Goal: Information Seeking & Learning: Learn about a topic

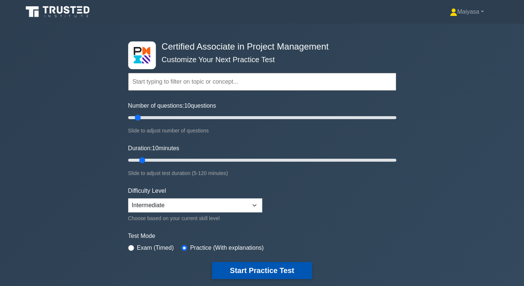
click at [289, 265] on button "Start Practice Test" at bounding box center [262, 270] width 100 height 17
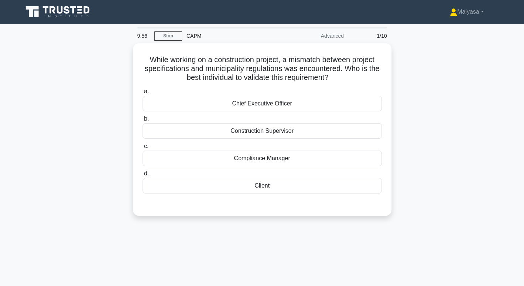
drag, startPoint x: 0, startPoint y: 0, endPoint x: 435, endPoint y: 131, distance: 454.0
click at [435, 131] on div "While working on a construction project, a mismatch between project specificati…" at bounding box center [262, 133] width 488 height 181
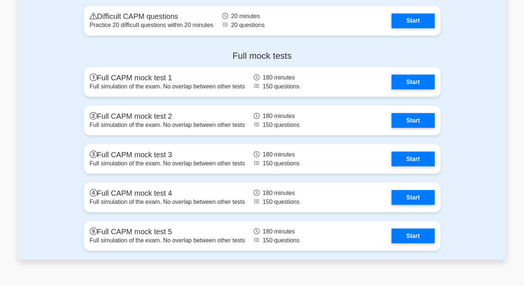
scroll to position [2232, 0]
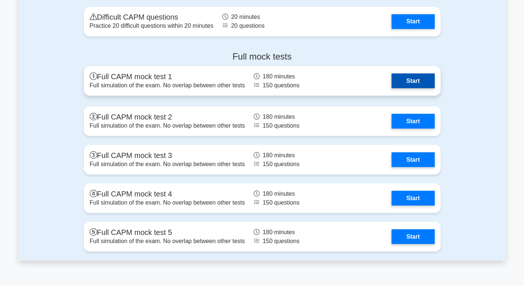
click at [412, 79] on link "Start" at bounding box center [413, 80] width 43 height 15
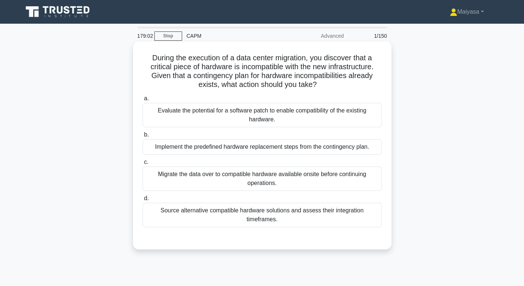
click at [298, 217] on div "Source alternative compatible hardware solutions and assess their integration t…" at bounding box center [262, 215] width 239 height 24
click at [143, 201] on input "d. Source alternative compatible hardware solutions and assess their integratio…" at bounding box center [143, 198] width 0 height 5
click at [259, 59] on h5 "During the execution of a data center migration, you discover that a critical p…" at bounding box center [262, 71] width 241 height 36
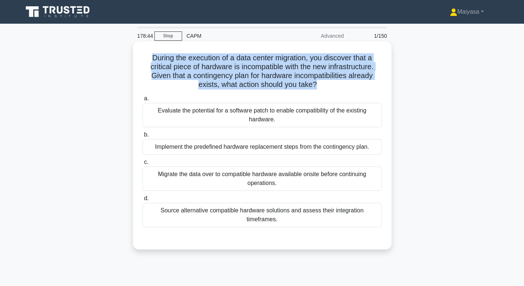
click at [259, 59] on h5 "During the execution of a data center migration, you discover that a critical p…" at bounding box center [262, 71] width 241 height 36
copy div "During the execution of a data center migration, you discover that a critical p…"
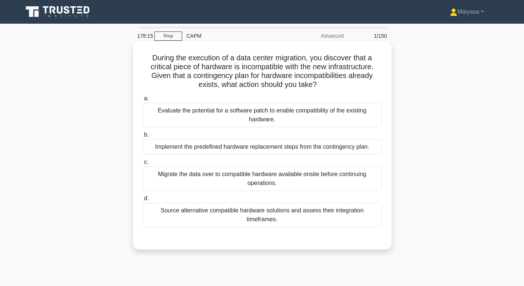
click at [176, 150] on div "Implement the predefined hardware replacement steps from the contingency plan." at bounding box center [262, 147] width 239 height 16
click at [143, 137] on input "b. Implement the predefined hardware replacement steps from the contingency pla…" at bounding box center [143, 134] width 0 height 5
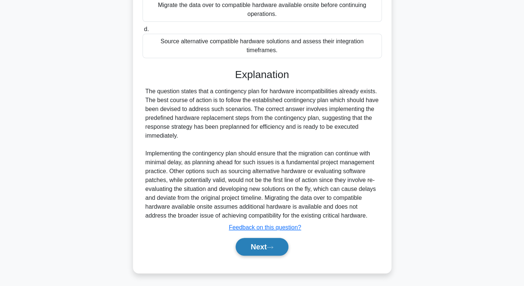
click at [278, 246] on button "Next" at bounding box center [262, 247] width 53 height 18
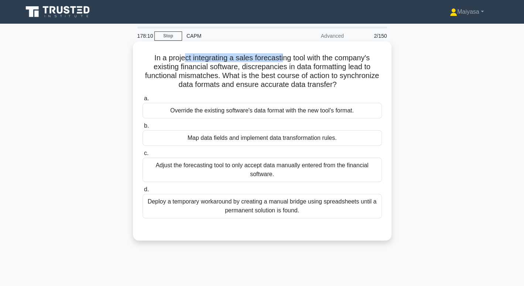
drag, startPoint x: 181, startPoint y: 50, endPoint x: 282, endPoint y: 56, distance: 101.4
click at [282, 56] on div "In a project integrating a sales forecasting tool with the company's existing f…" at bounding box center [262, 140] width 253 height 193
drag, startPoint x: 172, startPoint y: 67, endPoint x: 240, endPoint y: 68, distance: 68.0
click at [240, 68] on h5 "In a project integrating a sales forecasting tool with the company's existing f…" at bounding box center [262, 71] width 241 height 36
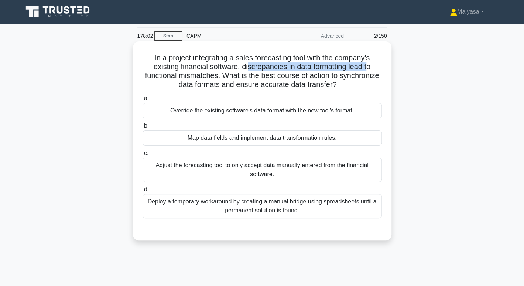
drag, startPoint x: 248, startPoint y: 67, endPoint x: 369, endPoint y: 66, distance: 121.6
click at [369, 66] on h5 "In a project integrating a sales forecasting tool with the company's existing f…" at bounding box center [262, 71] width 241 height 36
drag, startPoint x: 176, startPoint y: 77, endPoint x: 220, endPoint y: 78, distance: 44.0
click at [220, 78] on h5 "In a project integrating a sales forecasting tool with the company's existing f…" at bounding box center [262, 71] width 241 height 36
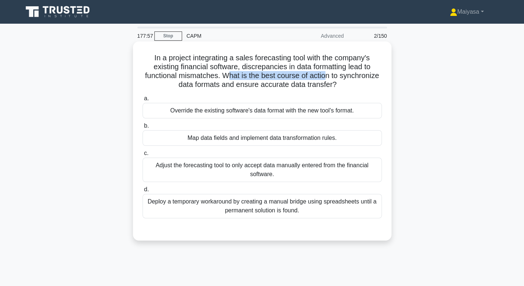
drag, startPoint x: 225, startPoint y: 77, endPoint x: 326, endPoint y: 77, distance: 100.5
click at [326, 77] on h5 "In a project integrating a sales forecasting tool with the company's existing f…" at bounding box center [262, 71] width 241 height 36
drag, startPoint x: 194, startPoint y: 85, endPoint x: 217, endPoint y: 87, distance: 23.1
click at [217, 87] on h5 "In a project integrating a sales forecasting tool with the company's existing f…" at bounding box center [262, 71] width 241 height 36
drag, startPoint x: 225, startPoint y: 87, endPoint x: 299, endPoint y: 84, distance: 74.0
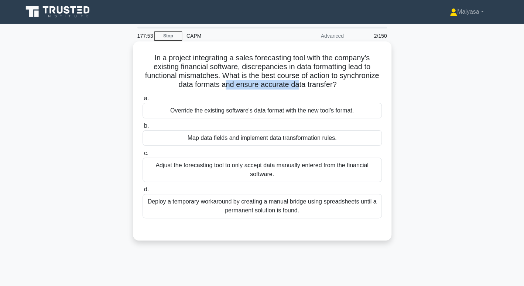
click at [299, 84] on h5 "In a project integrating a sales forecasting tool with the company's existing f…" at bounding box center [262, 71] width 241 height 36
click at [314, 85] on h5 "In a project integrating a sales forecasting tool with the company's existing f…" at bounding box center [262, 71] width 241 height 36
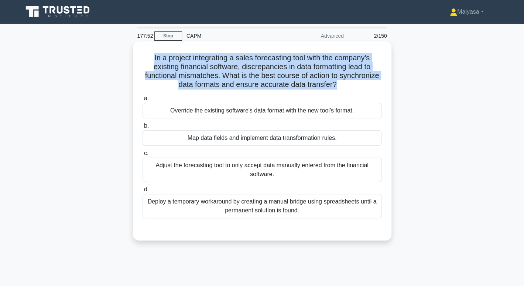
click at [314, 85] on h5 "In a project integrating a sales forecasting tool with the company's existing f…" at bounding box center [262, 71] width 241 height 36
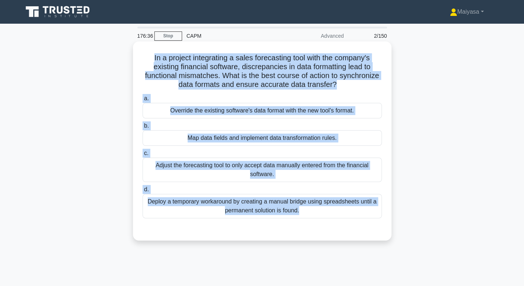
drag, startPoint x: 149, startPoint y: 55, endPoint x: 319, endPoint y: 238, distance: 250.0
click at [319, 238] on div "In a project integrating a sales forecasting tool with the company's existing f…" at bounding box center [262, 140] width 259 height 199
copy div "In a project integrating a sales forecasting tool with the company's existing f…"
click at [197, 134] on div "Map data fields and implement data transformation rules." at bounding box center [262, 138] width 239 height 16
click at [143, 128] on input "b. Map data fields and implement data transformation rules." at bounding box center [143, 125] width 0 height 5
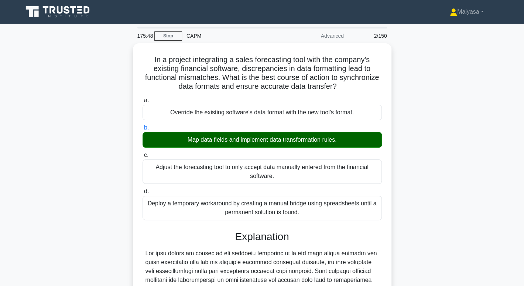
scroll to position [152, 0]
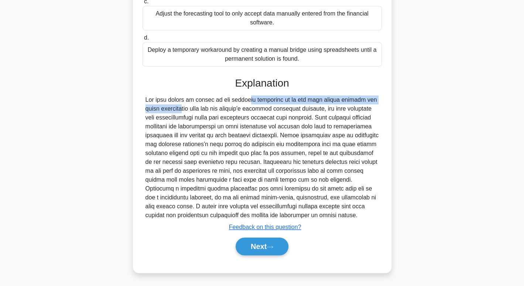
drag, startPoint x: 203, startPoint y: 100, endPoint x: 360, endPoint y: 103, distance: 157.1
click at [360, 103] on div at bounding box center [263, 157] width 234 height 124
drag, startPoint x: 151, startPoint y: 103, endPoint x: 186, endPoint y: 107, distance: 35.0
click at [186, 107] on div at bounding box center [263, 157] width 234 height 124
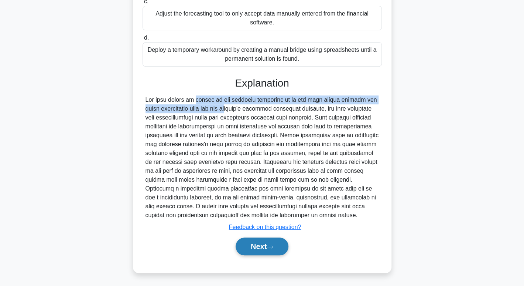
click at [268, 239] on button "Next" at bounding box center [262, 246] width 53 height 18
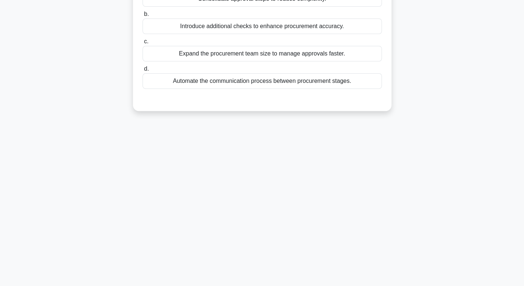
scroll to position [0, 0]
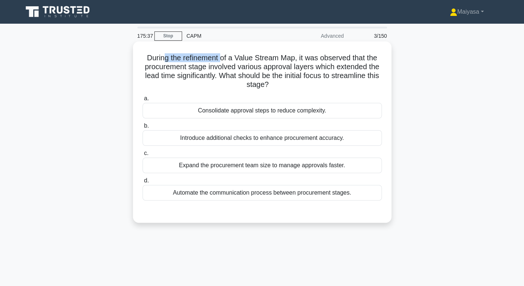
drag, startPoint x: 163, startPoint y: 54, endPoint x: 221, endPoint y: 60, distance: 58.0
click at [221, 60] on h5 "During the refinement of a Value Stream Map, it was observed that the procureme…" at bounding box center [262, 71] width 241 height 36
click at [250, 61] on h5 "During the refinement of a Value Stream Map, it was observed that the procureme…" at bounding box center [262, 71] width 241 height 36
drag, startPoint x: 250, startPoint y: 61, endPoint x: 297, endPoint y: 62, distance: 47.0
click at [297, 62] on h5 "During the refinement of a Value Stream Map, it was observed that the procureme…" at bounding box center [262, 71] width 241 height 36
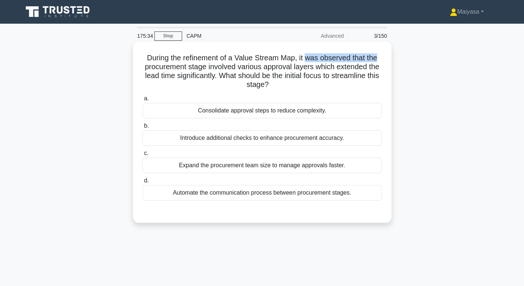
drag, startPoint x: 309, startPoint y: 60, endPoint x: 380, endPoint y: 61, distance: 71.0
click at [380, 61] on h5 "During the refinement of a Value Stream Map, it was observed that the procureme…" at bounding box center [262, 71] width 241 height 36
drag, startPoint x: 175, startPoint y: 65, endPoint x: 213, endPoint y: 69, distance: 38.3
click at [213, 69] on h5 "During the refinement of a Value Stream Map, it was observed that the procureme…" at bounding box center [262, 71] width 241 height 36
drag, startPoint x: 244, startPoint y: 71, endPoint x: 313, endPoint y: 71, distance: 68.7
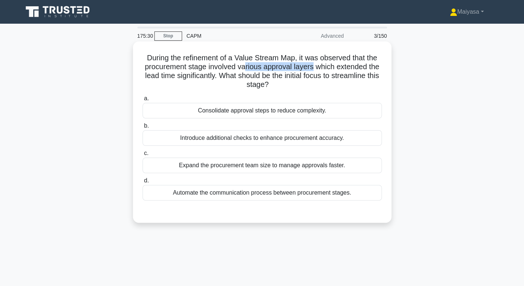
click at [313, 71] on h5 "During the refinement of a Value Stream Map, it was observed that the procureme…" at bounding box center [262, 71] width 241 height 36
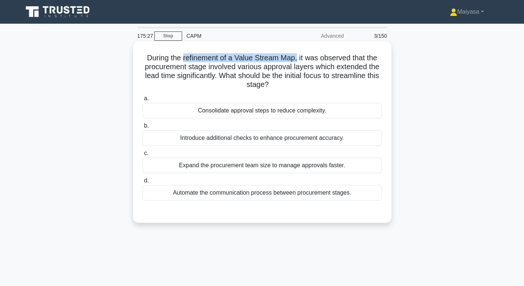
drag, startPoint x: 181, startPoint y: 57, endPoint x: 297, endPoint y: 58, distance: 115.7
click at [297, 58] on h5 "During the refinement of a Value Stream Map, it was observed that the procureme…" at bounding box center [262, 71] width 241 height 36
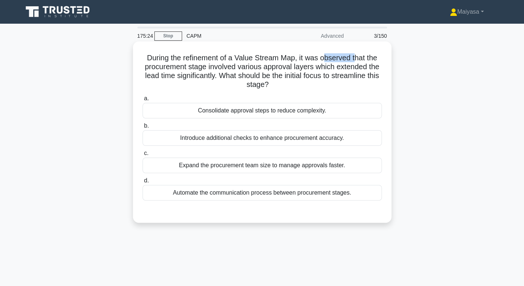
drag, startPoint x: 325, startPoint y: 57, endPoint x: 359, endPoint y: 58, distance: 33.7
click at [359, 58] on h5 "During the refinement of a Value Stream Map, it was observed that the procureme…" at bounding box center [262, 71] width 241 height 36
drag, startPoint x: 152, startPoint y: 65, endPoint x: 202, endPoint y: 67, distance: 50.3
click at [202, 67] on h5 "During the refinement of a Value Stream Map, it was observed that the procureme…" at bounding box center [262, 71] width 241 height 36
click at [218, 69] on h5 "During the refinement of a Value Stream Map, it was observed that the procureme…" at bounding box center [262, 71] width 241 height 36
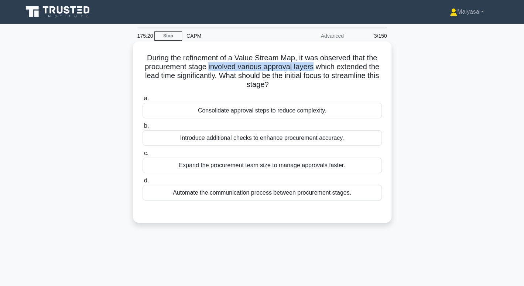
drag, startPoint x: 218, startPoint y: 69, endPoint x: 300, endPoint y: 71, distance: 81.3
click at [300, 71] on h5 "During the refinement of a Value Stream Map, it was observed that the procureme…" at bounding box center [262, 71] width 241 height 36
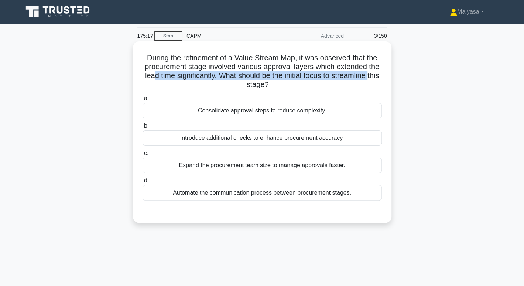
drag, startPoint x: 156, startPoint y: 77, endPoint x: 221, endPoint y: 82, distance: 64.5
click at [221, 82] on h5 "During the refinement of a Value Stream Map, it was observed that the procureme…" at bounding box center [262, 71] width 241 height 36
click at [241, 75] on h5 "During the refinement of a Value Stream Map, it was observed that the procureme…" at bounding box center [262, 71] width 241 height 36
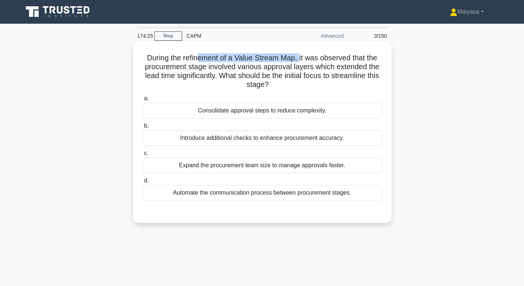
drag, startPoint x: 198, startPoint y: 54, endPoint x: 298, endPoint y: 55, distance: 99.4
click at [298, 55] on h5 "During the refinement of a Value Stream Map, it was observed that the procureme…" at bounding box center [262, 71] width 241 height 36
click at [260, 109] on div "Consolidate approval steps to reduce complexity." at bounding box center [262, 111] width 239 height 16
click at [143, 101] on input "a. Consolidate approval steps to reduce complexity." at bounding box center [143, 98] width 0 height 5
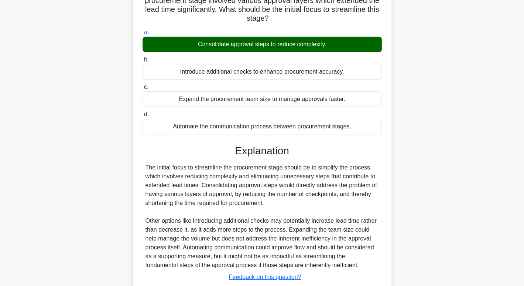
scroll to position [116, 0]
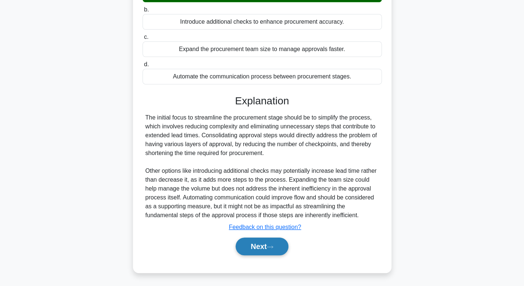
click at [284, 242] on button "Next" at bounding box center [262, 246] width 53 height 18
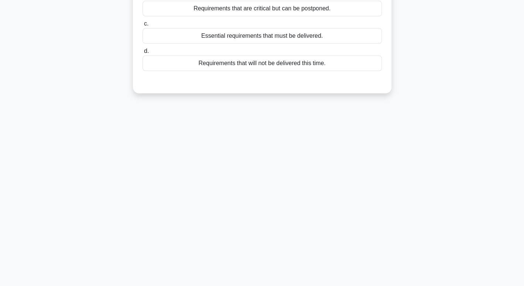
scroll to position [0, 0]
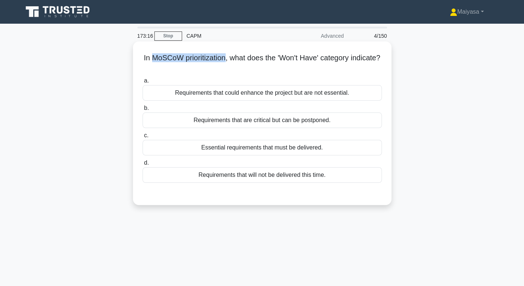
drag, startPoint x: 165, startPoint y: 62, endPoint x: 240, endPoint y: 55, distance: 75.8
click at [240, 55] on h5 "In MoSCoW prioritization, what does the 'Won't Have' category indicate? .spinne…" at bounding box center [262, 62] width 241 height 18
drag, startPoint x: 262, startPoint y: 58, endPoint x: 368, endPoint y: 73, distance: 107.2
click at [368, 73] on div "In MoSCoW prioritization, what does the 'Won't Have' category indicate? .spinne…" at bounding box center [262, 122] width 253 height 157
click at [272, 61] on h5 "In MoSCoW prioritization, what does the 'Won't Have' category indicate? .spinne…" at bounding box center [262, 62] width 241 height 18
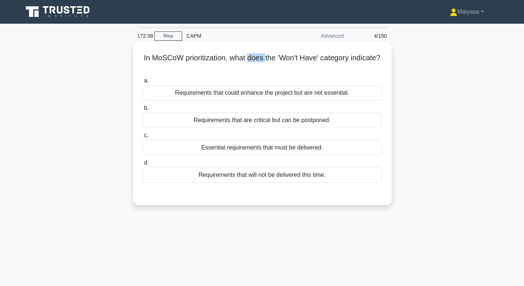
click at [272, 61] on h5 "In MoSCoW prioritization, what does the 'Won't Have' category indicate? .spinne…" at bounding box center [262, 62] width 241 height 18
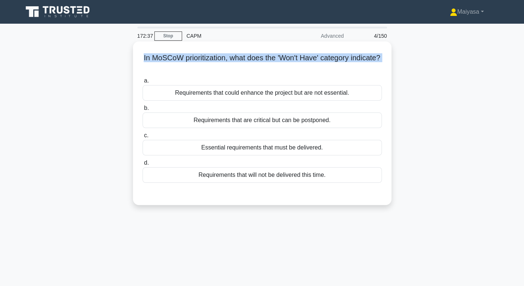
click at [272, 61] on h5 "In MoSCoW prioritization, what does the 'Won't Have' category indicate? .spinne…" at bounding box center [262, 62] width 241 height 18
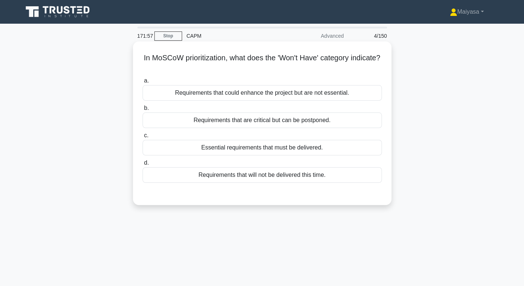
click at [224, 174] on div "Requirements that will not be delivered this time." at bounding box center [262, 175] width 239 height 16
click at [143, 165] on input "d. Requirements that will not be delivered this time." at bounding box center [143, 162] width 0 height 5
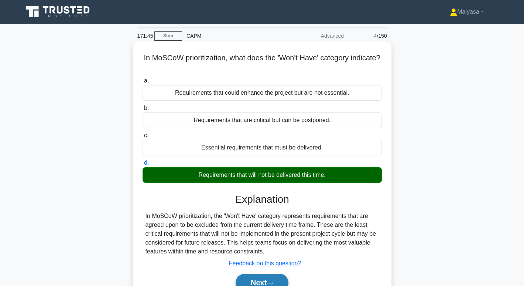
click at [273, 279] on button "Next" at bounding box center [262, 282] width 53 height 18
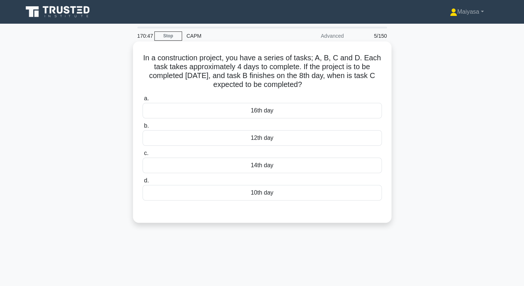
click at [287, 139] on div "12th day" at bounding box center [262, 138] width 239 height 16
click at [143, 128] on input "b. 12th day" at bounding box center [143, 125] width 0 height 5
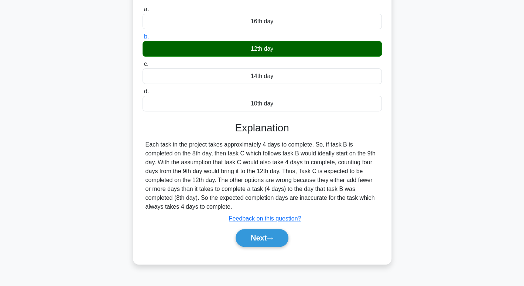
scroll to position [94, 0]
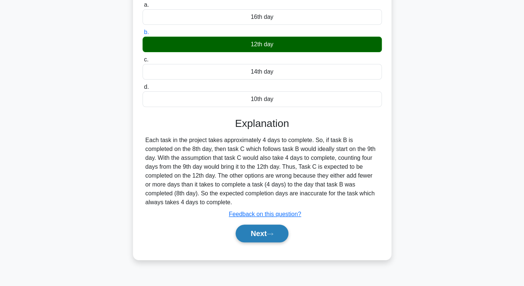
click at [274, 225] on button "Next" at bounding box center [262, 233] width 53 height 18
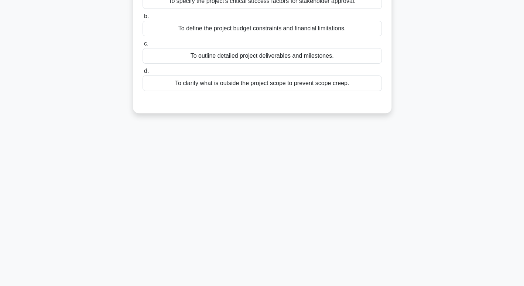
scroll to position [0, 0]
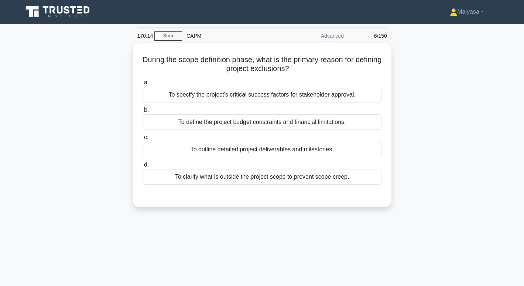
click at [295, 153] on div "To outline detailed project deliverables and milestones." at bounding box center [262, 150] width 239 height 16
click at [143, 140] on input "c. To outline detailed project deliverables and milestones." at bounding box center [143, 137] width 0 height 5
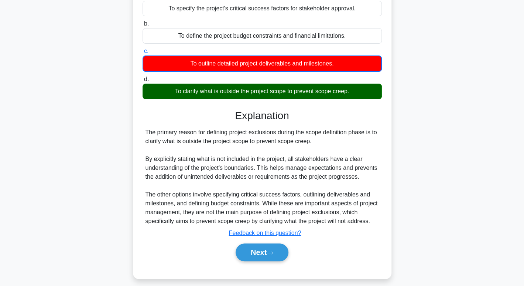
scroll to position [85, 0]
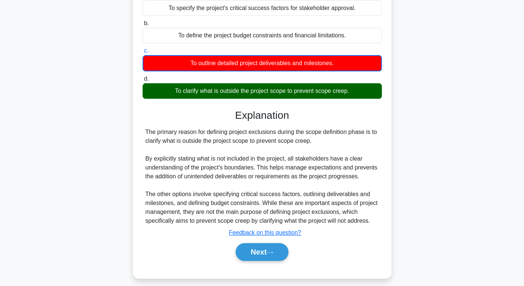
click at [245, 242] on div "Next" at bounding box center [262, 252] width 239 height 24
click at [262, 261] on div "Next" at bounding box center [262, 252] width 239 height 24
click at [256, 256] on button "Next" at bounding box center [262, 252] width 53 height 18
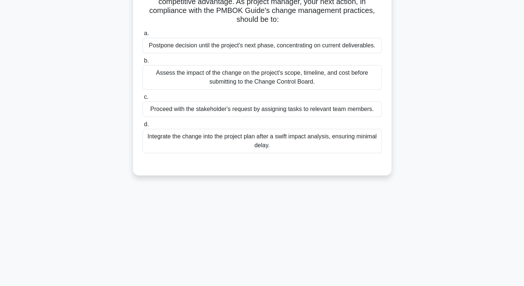
scroll to position [0, 0]
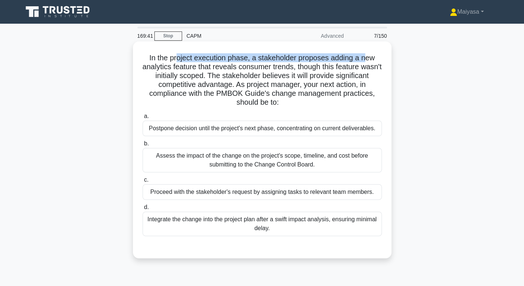
drag, startPoint x: 174, startPoint y: 61, endPoint x: 368, endPoint y: 57, distance: 193.7
click at [368, 57] on h5 "In the project execution phase, a stakeholder proposes adding a new analytics f…" at bounding box center [262, 80] width 241 height 54
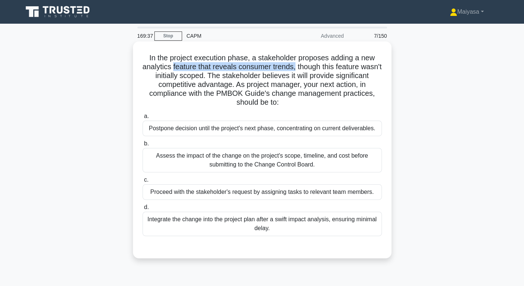
drag, startPoint x: 182, startPoint y: 69, endPoint x: 308, endPoint y: 69, distance: 125.3
click at [308, 69] on h5 "In the project execution phase, a stakeholder proposes adding a new analytics f…" at bounding box center [262, 80] width 241 height 54
drag, startPoint x: 185, startPoint y: 74, endPoint x: 235, endPoint y: 81, distance: 50.3
click at [235, 81] on h5 "In the project execution phase, a stakeholder proposes adding a new analytics f…" at bounding box center [262, 80] width 241 height 54
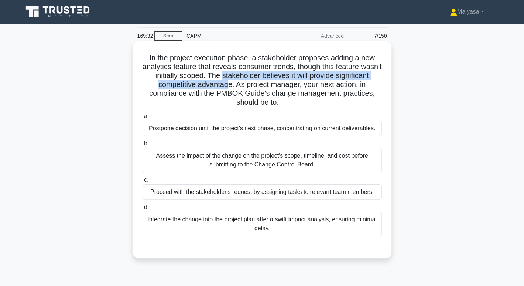
drag, startPoint x: 250, startPoint y: 77, endPoint x: 264, endPoint y: 86, distance: 17.2
click at [264, 86] on h5 "In the project execution phase, a stakeholder proposes adding a new analytics f…" at bounding box center [262, 80] width 241 height 54
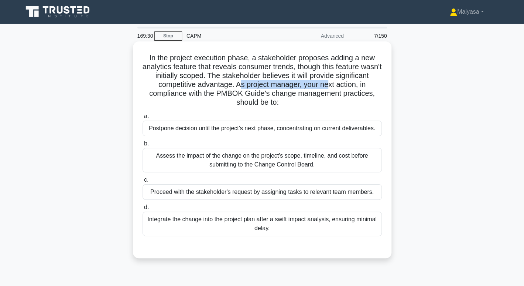
drag, startPoint x: 273, startPoint y: 88, endPoint x: 365, endPoint y: 85, distance: 91.7
click at [365, 85] on h5 "In the project execution phase, a stakeholder proposes adding a new analytics f…" at bounding box center [262, 80] width 241 height 54
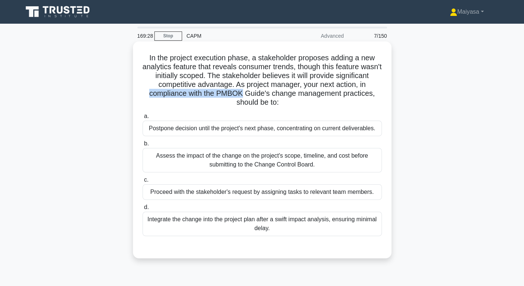
drag, startPoint x: 182, startPoint y: 94, endPoint x: 276, endPoint y: 93, distance: 93.9
click at [276, 93] on h5 "In the project execution phase, a stakeholder proposes adding a new analytics f…" at bounding box center [262, 80] width 241 height 54
click at [323, 96] on h5 "In the project execution phase, a stakeholder proposes adding a new analytics f…" at bounding box center [262, 80] width 241 height 54
click at [361, 94] on h5 "In the project execution phase, a stakeholder proposes adding a new analytics f…" at bounding box center [262, 80] width 241 height 54
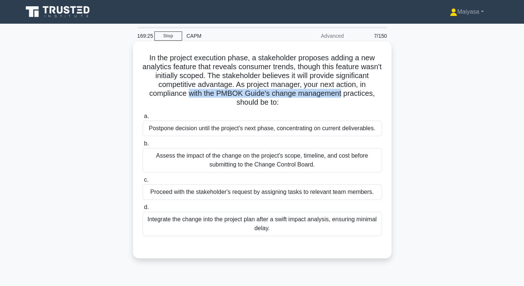
drag, startPoint x: 361, startPoint y: 94, endPoint x: 232, endPoint y: 96, distance: 129.7
click at [232, 96] on h5 "In the project execution phase, a stakeholder proposes adding a new analytics f…" at bounding box center [262, 80] width 241 height 54
click at [251, 163] on div "Assess the impact of the change on the project's scope, timeline, and cost befo…" at bounding box center [262, 160] width 239 height 24
click at [143, 146] on input "b. Assess the impact of the change on the project's scope, timeline, and cost b…" at bounding box center [143, 143] width 0 height 5
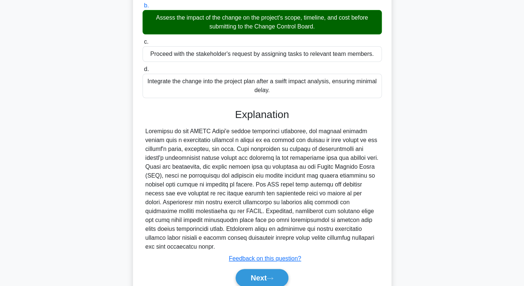
scroll to position [169, 0]
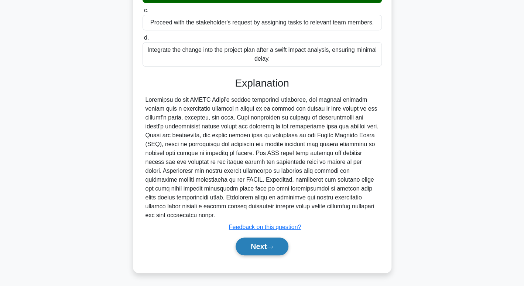
click at [262, 244] on button "Next" at bounding box center [262, 246] width 53 height 18
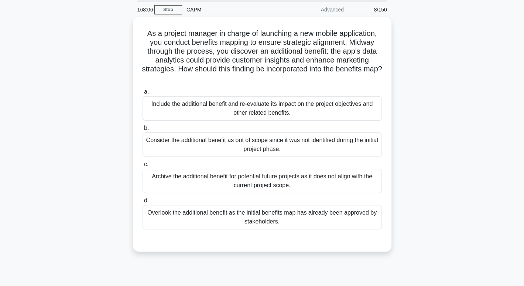
scroll to position [27, 0]
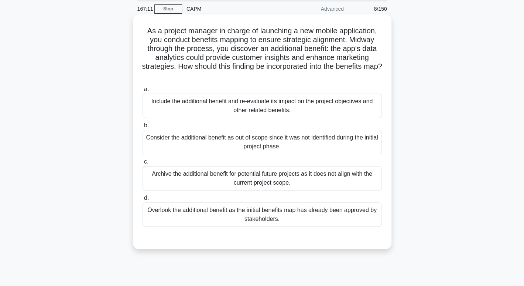
click at [310, 105] on div "Include the additional benefit and re-evaluate its impact on the project object…" at bounding box center [262, 106] width 239 height 24
click at [143, 92] on input "a. Include the additional benefit and re-evaluate its impact on the project obj…" at bounding box center [143, 89] width 0 height 5
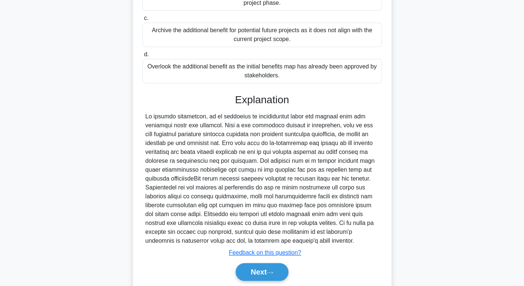
scroll to position [170, 0]
click at [258, 272] on button "Next" at bounding box center [262, 272] width 53 height 18
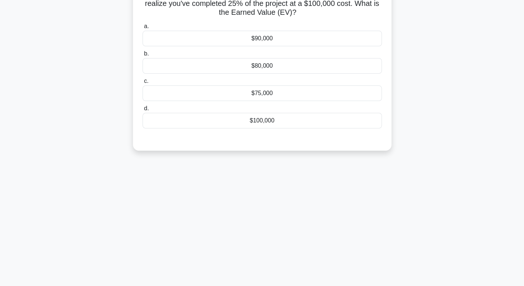
scroll to position [0, 0]
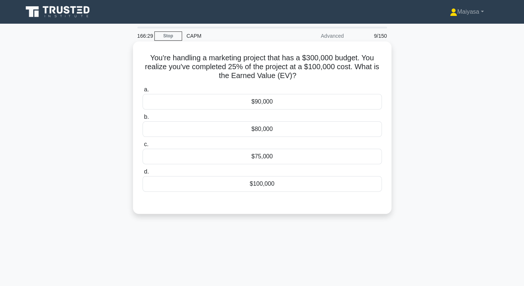
click at [278, 158] on div "$75,000" at bounding box center [262, 157] width 239 height 16
click at [143, 147] on input "c. $75,000" at bounding box center [143, 144] width 0 height 5
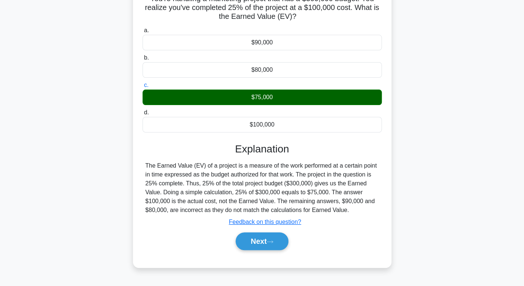
scroll to position [63, 0]
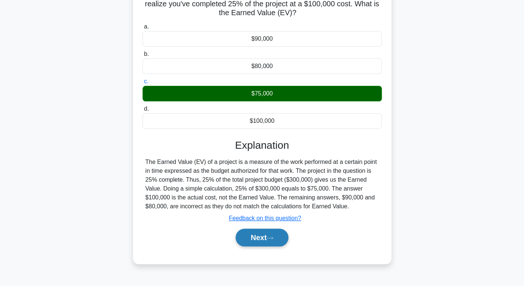
click at [283, 244] on button "Next" at bounding box center [262, 237] width 53 height 18
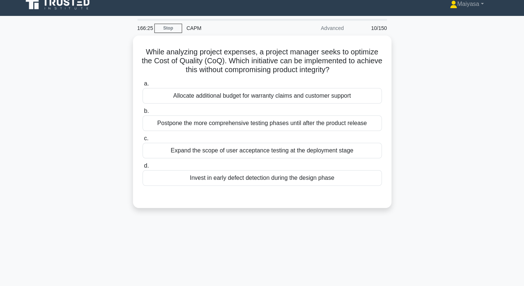
scroll to position [9, 0]
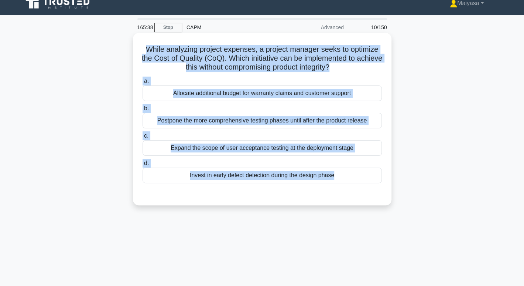
drag, startPoint x: 146, startPoint y: 50, endPoint x: 336, endPoint y: 187, distance: 234.0
click at [336, 187] on div "While analyzing project expenses, a project manager seeks to optimize the Cost …" at bounding box center [262, 119] width 253 height 166
copy div "While analyzing project expenses, a project manager seeks to optimize the Cost …"
click at [217, 171] on div "Invest in early defect detection during the design phase" at bounding box center [262, 175] width 239 height 16
click at [143, 166] on input "d. Invest in early defect detection during the design phase" at bounding box center [143, 163] width 0 height 5
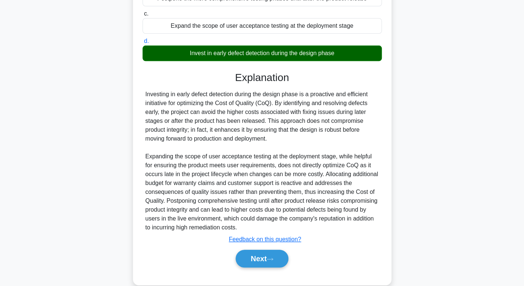
scroll to position [135, 0]
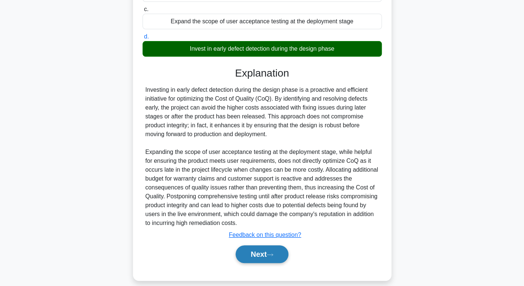
click at [271, 258] on button "Next" at bounding box center [262, 254] width 53 height 18
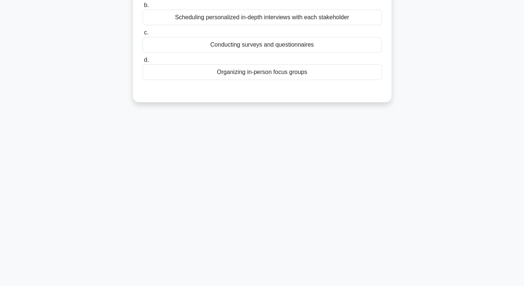
scroll to position [0, 0]
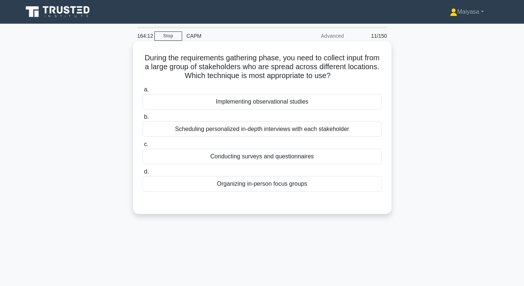
drag, startPoint x: 149, startPoint y: 54, endPoint x: 321, endPoint y: 189, distance: 218.8
click at [321, 189] on div "During the requirements gathering phase, you need to collect input from a large…" at bounding box center [262, 127] width 253 height 166
copy div "During the requirements gathering phase, you need to collect input from a large…"
click at [232, 159] on div "Conducting surveys and questionnaires" at bounding box center [262, 157] width 239 height 16
click at [143, 147] on input "c. Conducting surveys and questionnaires" at bounding box center [143, 144] width 0 height 5
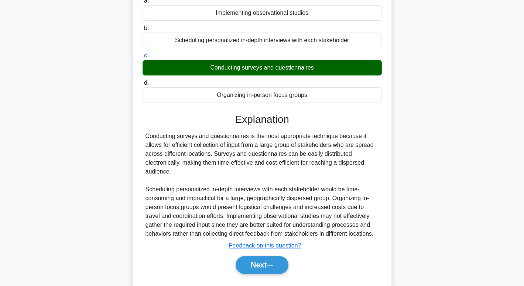
scroll to position [89, 0]
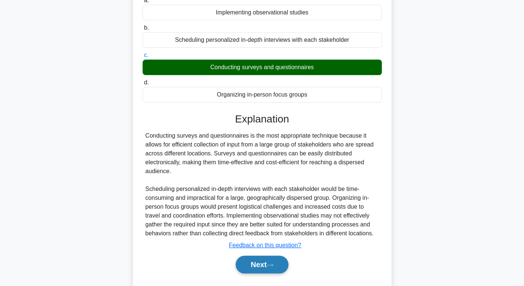
click at [288, 259] on button "Next" at bounding box center [262, 264] width 53 height 18
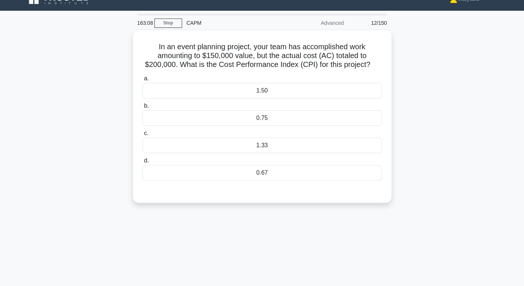
scroll to position [3, 0]
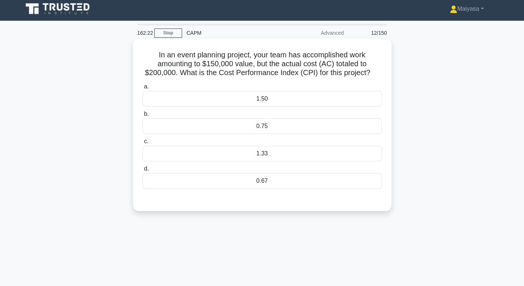
click at [260, 129] on div "0.75" at bounding box center [262, 126] width 239 height 16
click at [143, 116] on input "b. 0.75" at bounding box center [143, 114] width 0 height 5
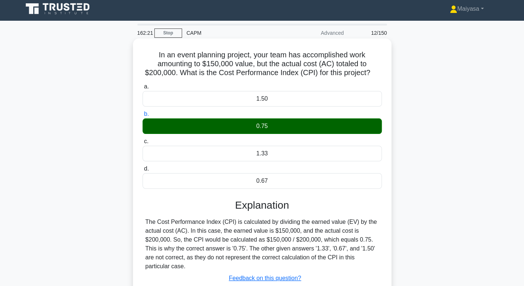
scroll to position [51, 0]
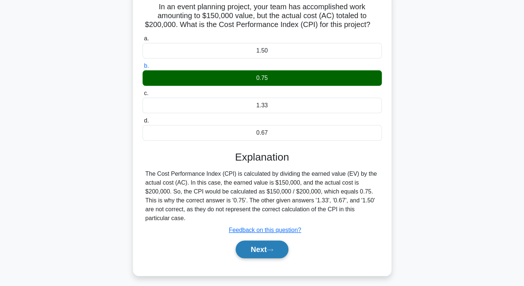
click at [269, 240] on button "Next" at bounding box center [262, 249] width 53 height 18
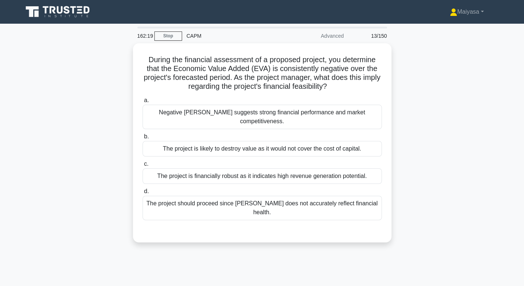
scroll to position [1, 0]
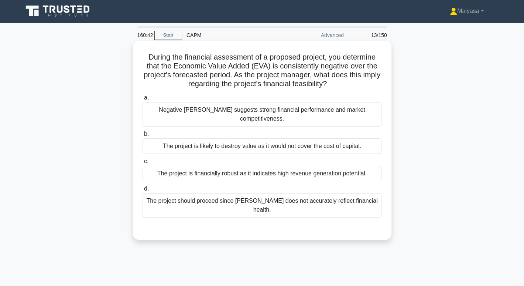
drag, startPoint x: 145, startPoint y: 54, endPoint x: 383, endPoint y: 198, distance: 278.6
click at [383, 198] on div "During the financial assessment of a proposed project, you determine that the E…" at bounding box center [262, 140] width 253 height 193
copy div "During the financial assessment of a proposed project, you determine that the E…"
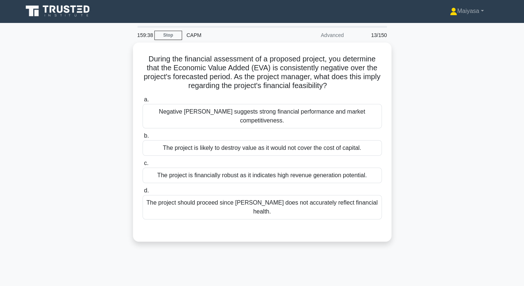
click at [125, 80] on div "During the financial assessment of a proposed project, you determine that the E…" at bounding box center [262, 147] width 488 height 208
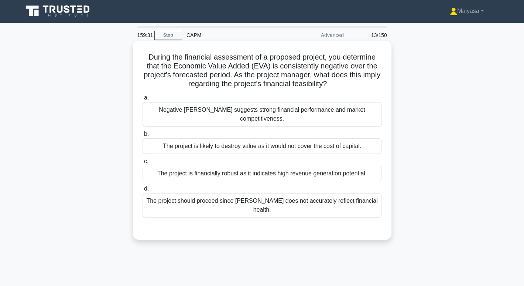
click at [356, 138] on div "The project is likely to destroy value as it would not cover the cost of capita…" at bounding box center [262, 146] width 239 height 16
click at [143, 136] on input "b. The project is likely to destroy value as it would not cover the cost of cap…" at bounding box center [143, 134] width 0 height 5
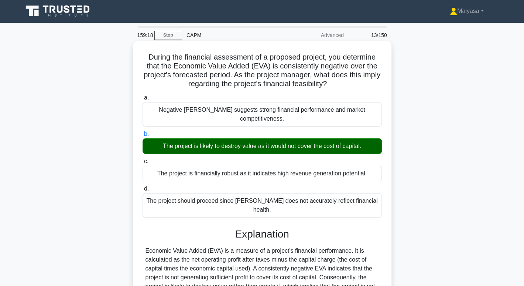
scroll to position [113, 0]
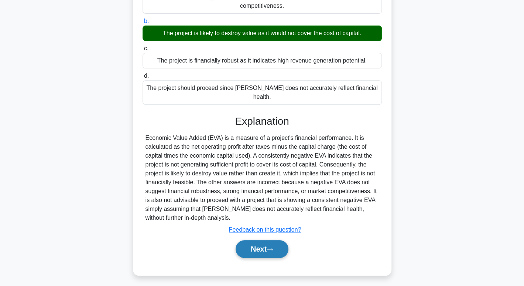
click at [269, 240] on button "Next" at bounding box center [262, 249] width 53 height 18
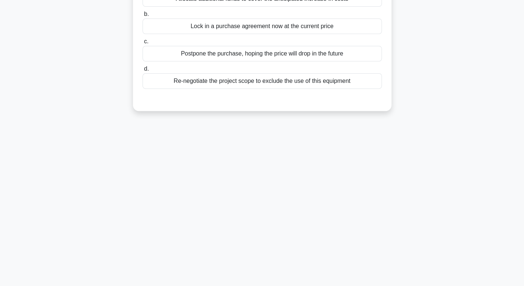
scroll to position [7, 0]
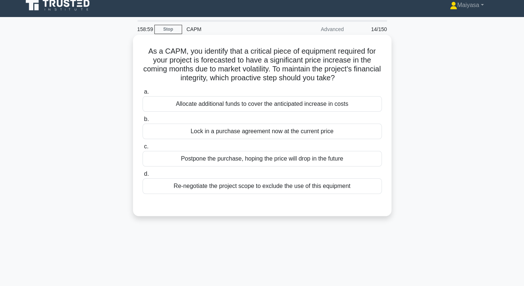
drag, startPoint x: 231, startPoint y: 77, endPoint x: 374, endPoint y: 78, distance: 143.4
click at [374, 78] on h5 "As a CAPM, you identify that a critical piece of equipment required for your pr…" at bounding box center [262, 65] width 241 height 36
click at [227, 190] on div "Re-negotiate the project scope to exclude the use of this equipment" at bounding box center [262, 186] width 239 height 16
click at [143, 176] on input "d. Re-negotiate the project scope to exclude the use of this equipment" at bounding box center [143, 173] width 0 height 5
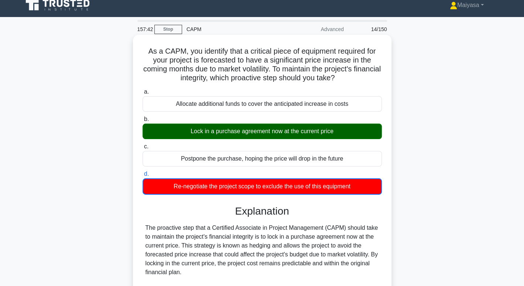
scroll to position [143, 0]
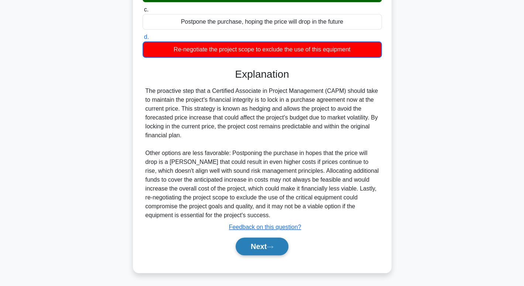
click at [251, 244] on button "Next" at bounding box center [262, 246] width 53 height 18
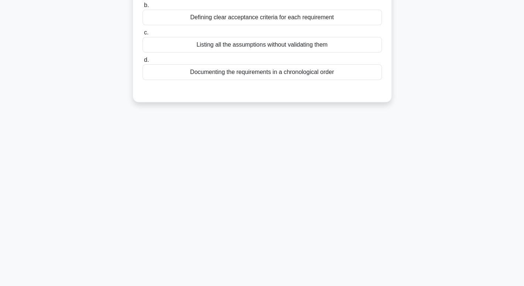
scroll to position [0, 0]
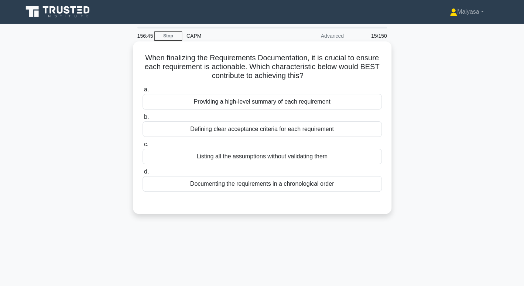
drag, startPoint x: 138, startPoint y: 62, endPoint x: 339, endPoint y: 185, distance: 235.9
click at [339, 185] on div "When finalizing the Requirements Documentation, it is crucial to ensure each re…" at bounding box center [262, 127] width 253 height 166
copy div "each requirement is actionable. Which characteristic below would BEST contribut…"
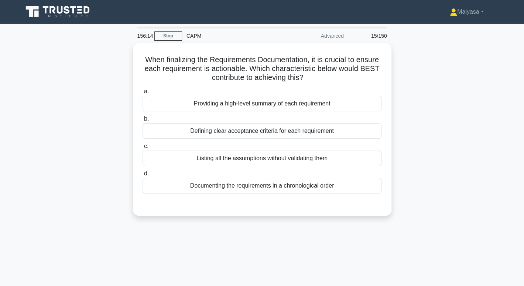
click at [98, 93] on div "When finalizing the Requirements Documentation, it is crucial to ensure each re…" at bounding box center [262, 133] width 488 height 181
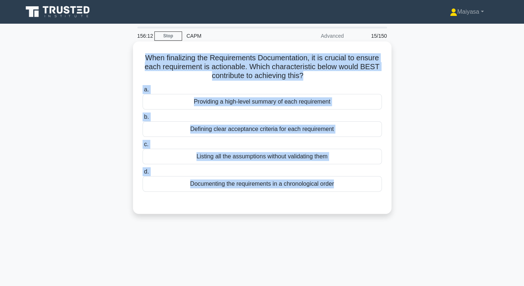
drag, startPoint x: 143, startPoint y: 56, endPoint x: 349, endPoint y: 194, distance: 248.2
click at [349, 194] on div "When finalizing the Requirements Documentation, it is crucial to ensure each re…" at bounding box center [262, 127] width 253 height 166
copy div "When finalizing the Requirements Documentation, it is crucial to ensure each re…"
click at [221, 127] on div "Defining clear acceptance criteria for each requirement" at bounding box center [262, 129] width 239 height 16
click at [143, 119] on input "b. Defining clear acceptance criteria for each requirement" at bounding box center [143, 117] width 0 height 5
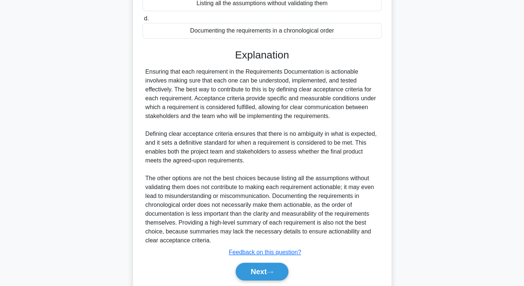
scroll to position [157, 0]
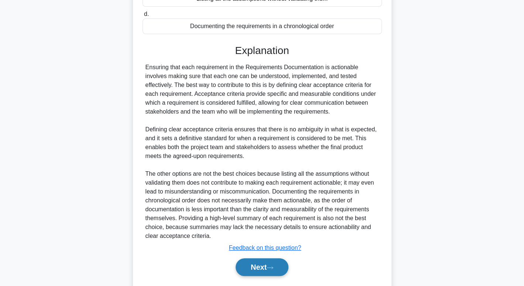
click at [263, 262] on button "Next" at bounding box center [262, 267] width 53 height 18
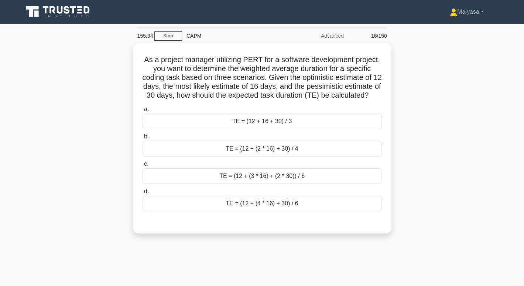
scroll to position [1, 0]
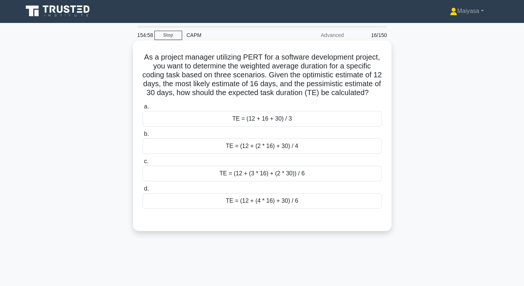
click at [308, 208] on div "TE = (12 + (4 * 16) + 30) / 6" at bounding box center [262, 201] width 239 height 16
click at [143, 191] on input "d. TE = (12 + (4 * 16) + 30) / 6" at bounding box center [143, 188] width 0 height 5
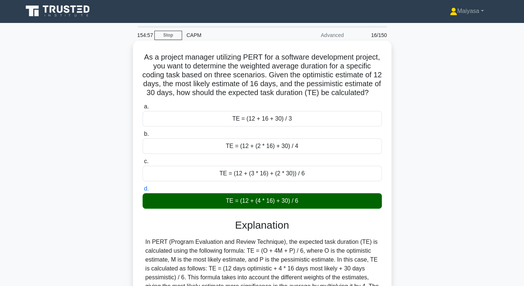
scroll to position [113, 0]
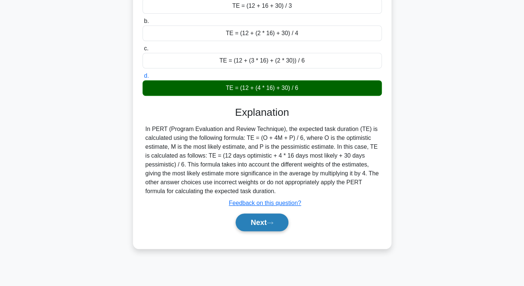
click at [269, 224] on button "Next" at bounding box center [262, 222] width 53 height 18
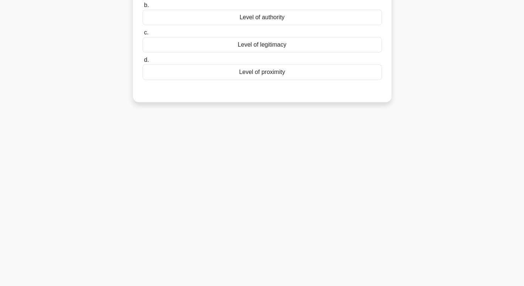
scroll to position [0, 0]
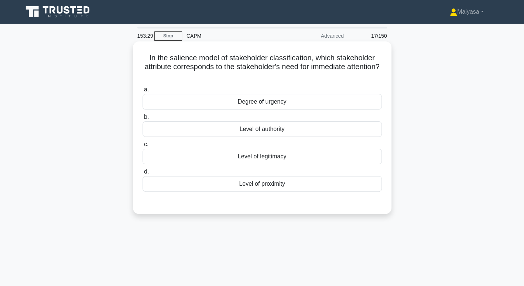
click at [296, 99] on div "Degree of urgency" at bounding box center [262, 102] width 239 height 16
click at [143, 92] on input "a. Degree of urgency" at bounding box center [143, 89] width 0 height 5
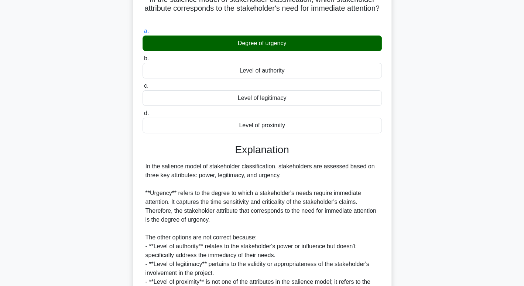
scroll to position [126, 0]
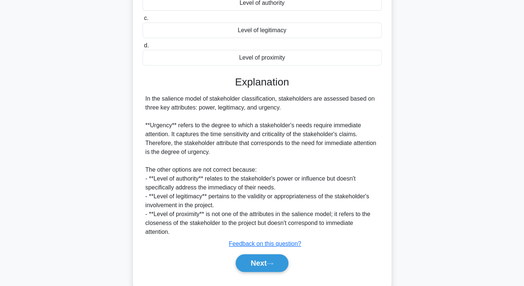
click at [183, 180] on div "In the salience model of stakeholder classification, stakeholders are assessed …" at bounding box center [263, 165] width 234 height 142
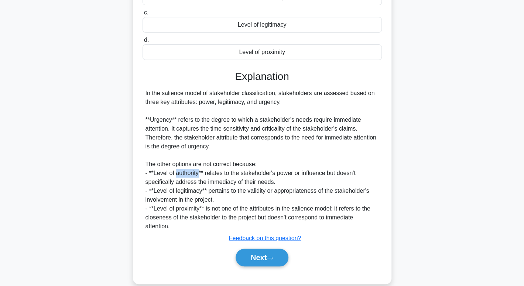
scroll to position [133, 0]
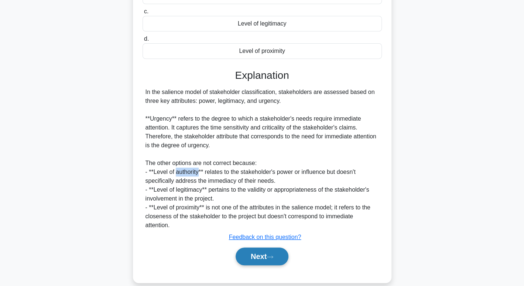
click at [266, 257] on button "Next" at bounding box center [262, 256] width 53 height 18
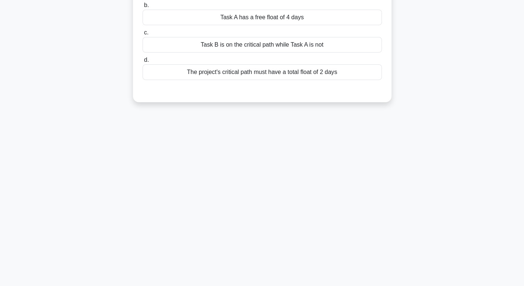
scroll to position [0, 0]
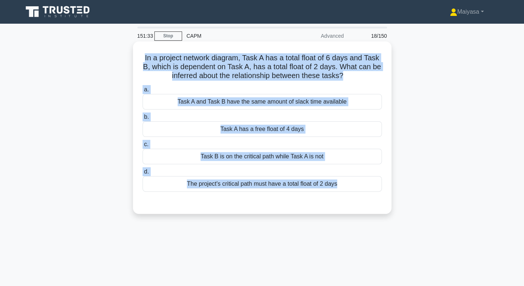
drag, startPoint x: 140, startPoint y: 60, endPoint x: 353, endPoint y: 197, distance: 253.2
click at [353, 197] on div "In a project network diagram, Task A has a total float of 6 days and Task B, wh…" at bounding box center [262, 127] width 253 height 166
copy div "In a project network diagram, Task A has a total float of 6 days and Task B, wh…"
click at [284, 126] on div "Task A has a free float of 4 days" at bounding box center [262, 129] width 239 height 16
click at [143, 119] on input "b. Task A has a free float of 4 days" at bounding box center [143, 117] width 0 height 5
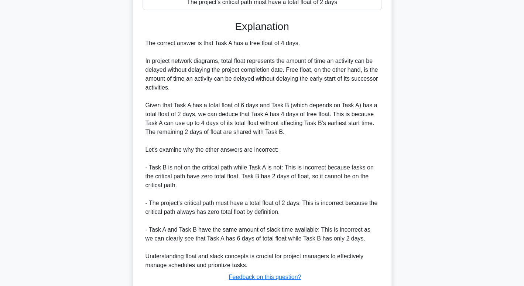
scroll to position [231, 0]
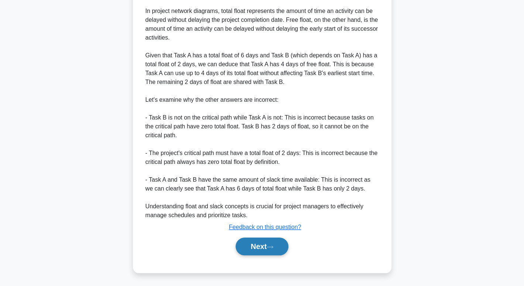
click at [273, 248] on icon at bounding box center [270, 247] width 7 height 4
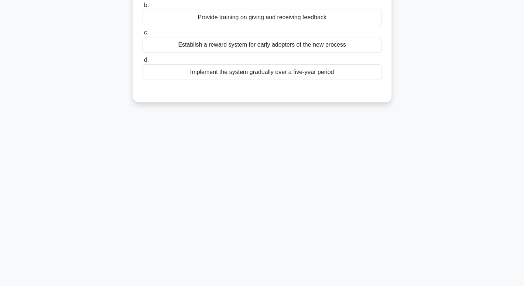
scroll to position [0, 0]
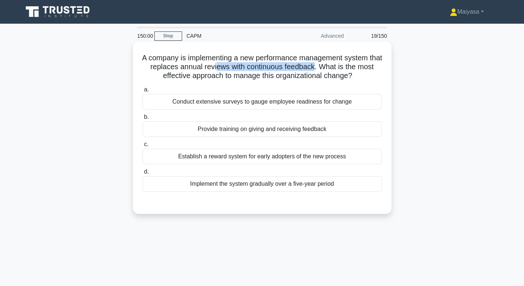
drag, startPoint x: 231, startPoint y: 68, endPoint x: 332, endPoint y: 69, distance: 100.5
click at [332, 69] on h5 "A company is implementing a new performance management system that replaces ann…" at bounding box center [262, 66] width 241 height 27
drag, startPoint x: 192, startPoint y: 76, endPoint x: 389, endPoint y: 76, distance: 197.0
click at [389, 76] on div "A company is implementing a new performance management system that replaces ann…" at bounding box center [262, 127] width 259 height 172
click at [288, 131] on div "Provide training on giving and receiving feedback" at bounding box center [262, 129] width 239 height 16
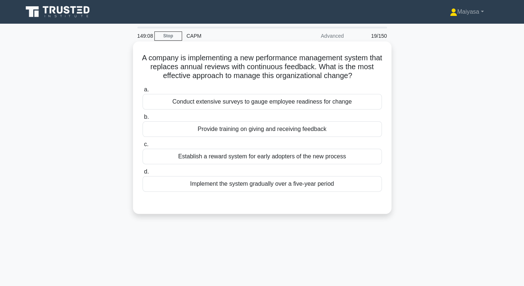
click at [143, 119] on input "b. Provide training on giving and receiving feedback" at bounding box center [143, 117] width 0 height 5
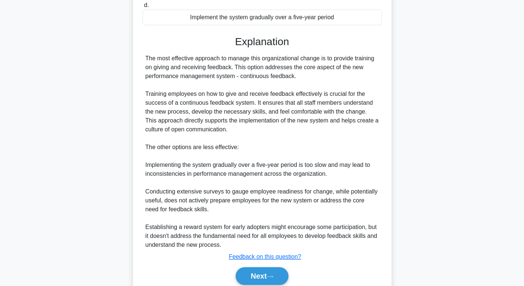
scroll to position [196, 0]
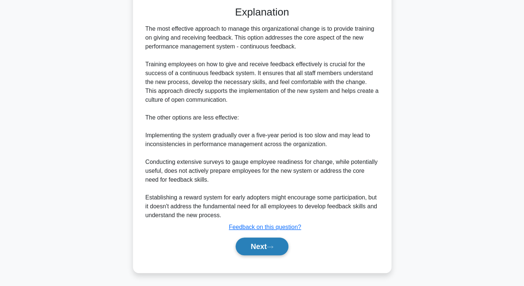
click at [273, 238] on button "Next" at bounding box center [262, 246] width 53 height 18
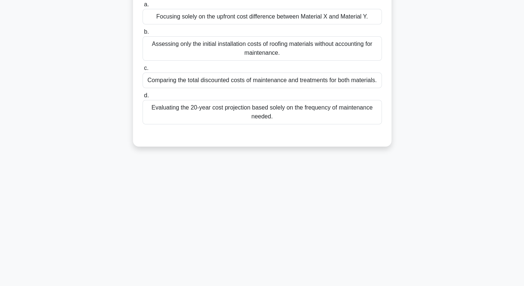
scroll to position [0, 0]
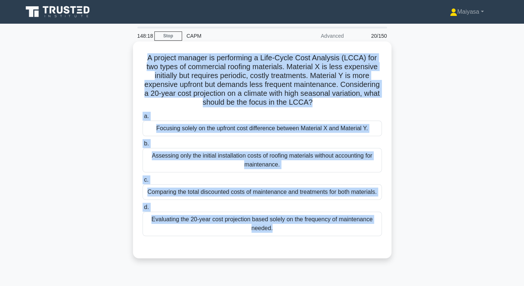
drag, startPoint x: 144, startPoint y: 58, endPoint x: 314, endPoint y: 239, distance: 248.4
click at [314, 239] on div "A project manager is performing a Life-Cycle Cost Analysis (LCCA) for two types…" at bounding box center [262, 149] width 253 height 211
copy div "A project manager is performing a Life-Cycle Cost Analysis (LCCA) for two types…"
click at [177, 193] on div "Comparing the total discounted costs of maintenance and treatments for both mat…" at bounding box center [262, 192] width 239 height 16
click at [143, 182] on input "c. Comparing the total discounted costs of maintenance and treatments for both …" at bounding box center [143, 179] width 0 height 5
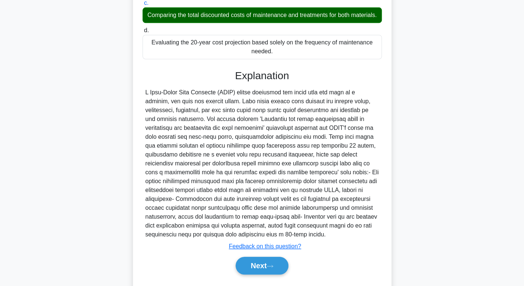
scroll to position [205, 0]
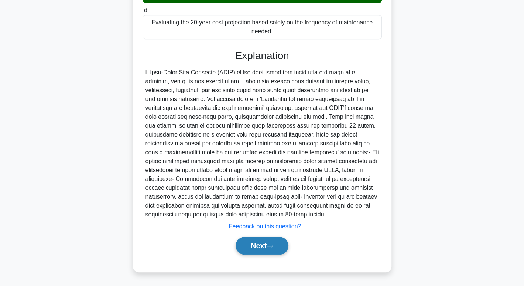
click at [237, 245] on button "Next" at bounding box center [262, 246] width 53 height 18
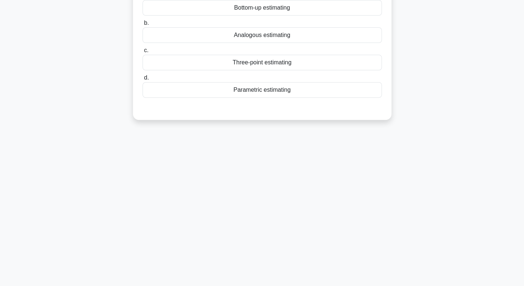
scroll to position [0, 0]
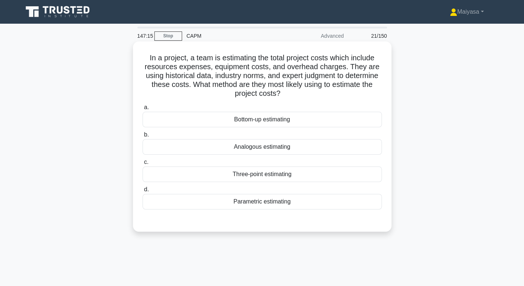
click at [274, 145] on div "Analogous estimating" at bounding box center [262, 147] width 239 height 16
click at [143, 137] on input "b. Analogous estimating" at bounding box center [143, 134] width 0 height 5
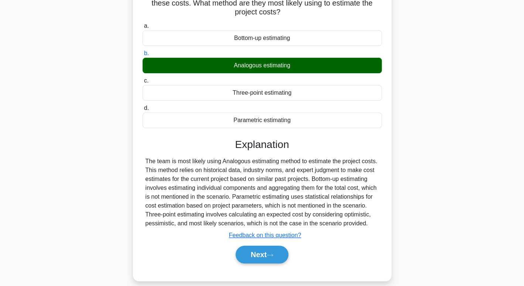
scroll to position [81, 0]
click at [266, 256] on button "Next" at bounding box center [262, 254] width 53 height 18
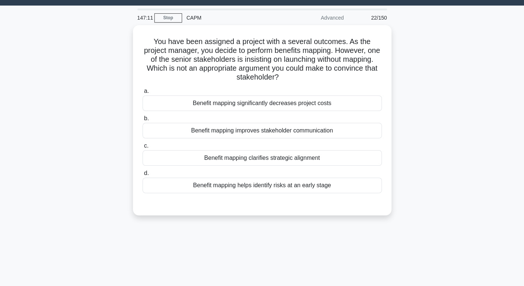
scroll to position [18, 0]
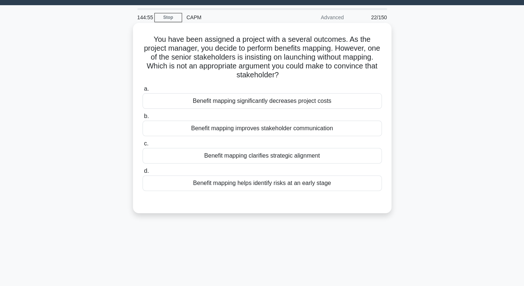
click at [152, 37] on h5 "You have been assigned a project with a several outcomes. As the project manage…" at bounding box center [262, 57] width 241 height 45
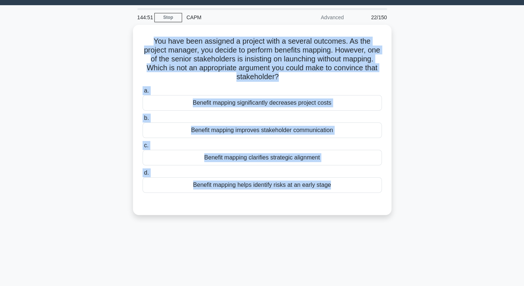
drag, startPoint x: 147, startPoint y: 37, endPoint x: 338, endPoint y: 235, distance: 275.5
click at [338, 235] on div "144:51 Stop CAPM Advanced 22/150 You have been assigned a project with a severa…" at bounding box center [262, 193] width 488 height 370
copy div "You have been assigned a project with a several outcomes. As the project manage…"
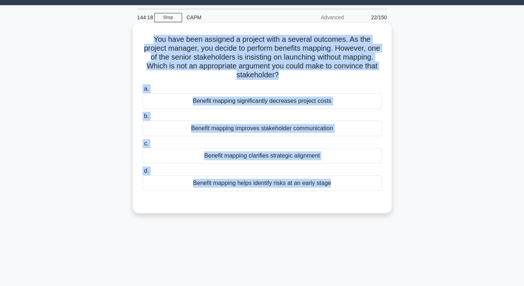
click at [248, 38] on h5 "You have been assigned a project with a several outcomes. As the project manage…" at bounding box center [262, 57] width 241 height 45
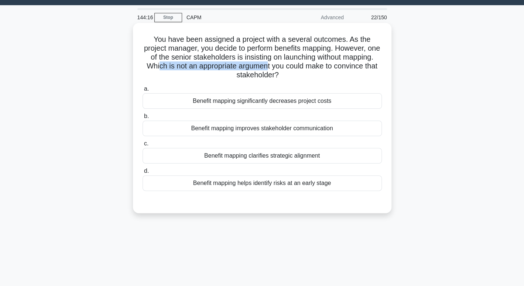
drag, startPoint x: 197, startPoint y: 69, endPoint x: 306, endPoint y: 64, distance: 109.9
click at [306, 64] on h5 "You have been assigned a project with a several outcomes. As the project manage…" at bounding box center [262, 57] width 241 height 45
click at [333, 98] on div "Benefit mapping significantly decreases project costs" at bounding box center [262, 101] width 239 height 16
click at [143, 91] on input "a. Benefit mapping significantly decreases project costs" at bounding box center [143, 88] width 0 height 5
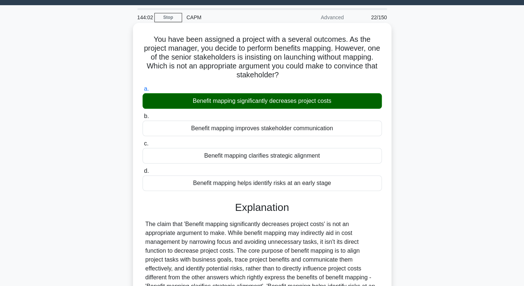
scroll to position [100, 0]
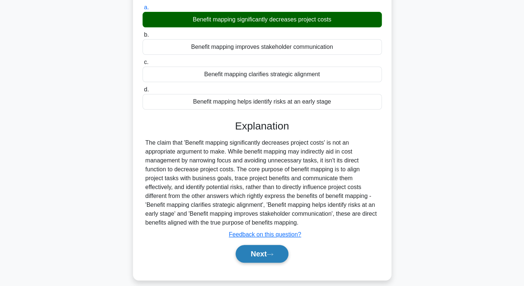
click at [278, 254] on button "Next" at bounding box center [262, 254] width 53 height 18
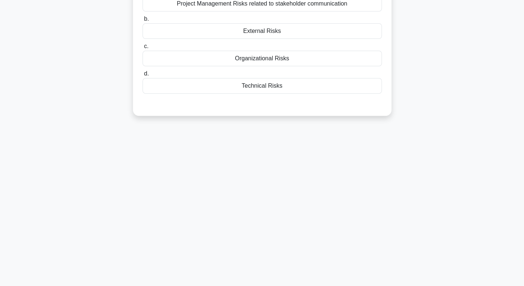
scroll to position [16, 0]
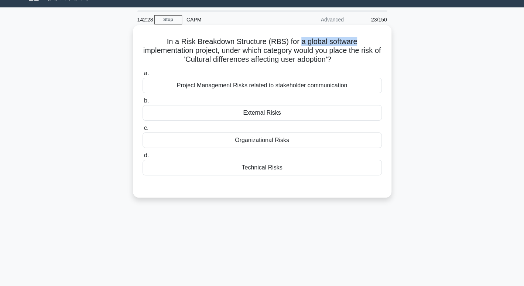
drag, startPoint x: 301, startPoint y: 43, endPoint x: 368, endPoint y: 41, distance: 67.3
click at [368, 41] on h5 "In a Risk Breakdown Structure (RBS) for a global software implementation projec…" at bounding box center [262, 50] width 241 height 27
drag, startPoint x: 205, startPoint y: 58, endPoint x: 293, endPoint y: 47, distance: 88.7
click at [293, 47] on h5 "In a Risk Breakdown Structure (RBS) for a global software implementation projec…" at bounding box center [262, 50] width 241 height 27
click at [298, 40] on h5 "In a Risk Breakdown Structure (RBS) for a global software implementation projec…" at bounding box center [262, 50] width 241 height 27
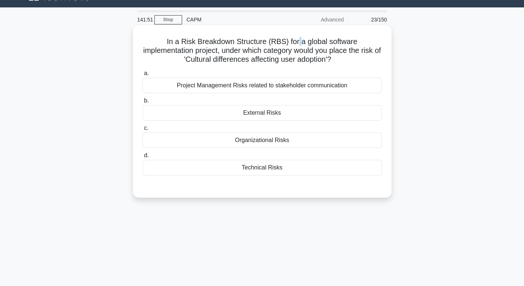
click at [298, 40] on h5 "In a Risk Breakdown Structure (RBS) for a global software implementation projec…" at bounding box center [262, 50] width 241 height 27
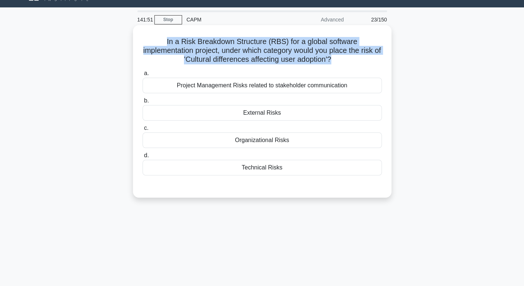
click at [298, 40] on h5 "In a Risk Breakdown Structure (RBS) for a global software implementation projec…" at bounding box center [262, 50] width 241 height 27
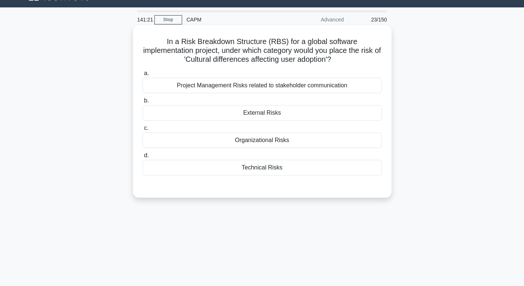
click at [254, 144] on div "Organizational Risks" at bounding box center [262, 140] width 239 height 16
click at [143, 130] on input "c. Organizational Risks" at bounding box center [143, 128] width 0 height 5
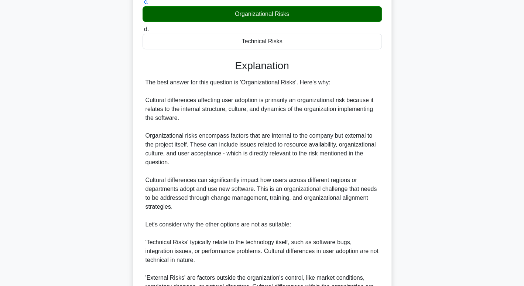
scroll to position [293, 0]
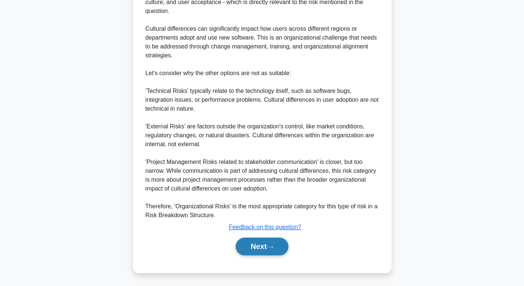
click at [271, 243] on button "Next" at bounding box center [262, 246] width 53 height 18
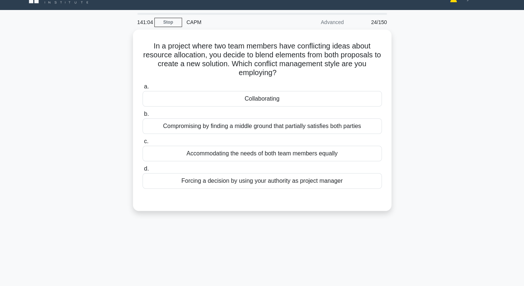
scroll to position [13, 0]
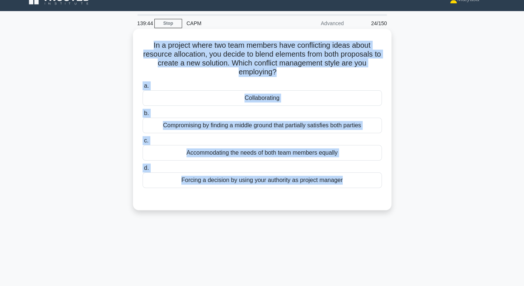
drag, startPoint x: 146, startPoint y: 42, endPoint x: 388, endPoint y: 196, distance: 287.6
click at [388, 196] on div "In a project where two team members have conflicting ideas about resource alloc…" at bounding box center [262, 119] width 259 height 181
click at [234, 91] on div "Collaborating" at bounding box center [262, 98] width 239 height 16
click at [143, 88] on input "a. Collaborating" at bounding box center [143, 86] width 0 height 5
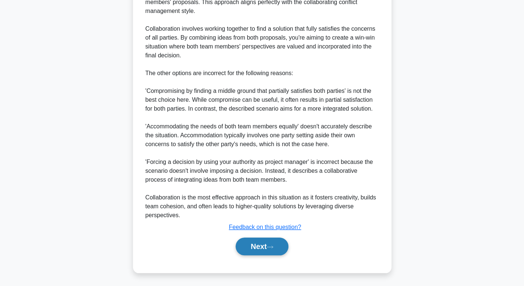
click at [278, 246] on button "Next" at bounding box center [262, 246] width 53 height 18
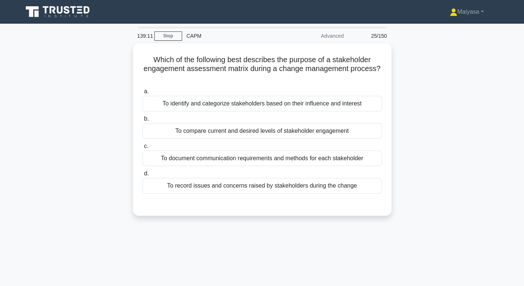
scroll to position [1, 0]
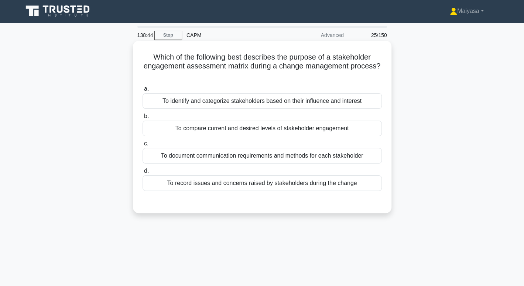
click at [302, 74] on h5 "Which of the following best describes the purpose of a stakeholder engagement a…" at bounding box center [262, 65] width 241 height 27
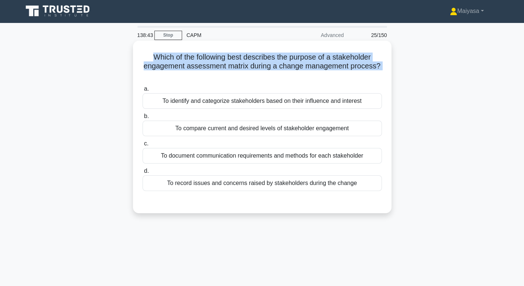
click at [302, 74] on h5 "Which of the following best describes the purpose of a stakeholder engagement a…" at bounding box center [262, 65] width 241 height 27
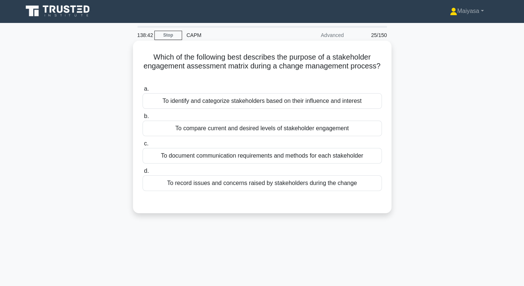
click at [306, 197] on div at bounding box center [262, 198] width 239 height 6
click at [306, 184] on div "To record issues and concerns raised by stakeholders during the change" at bounding box center [262, 183] width 239 height 16
click at [143, 173] on input "d. To record issues and concerns raised by stakeholders during the change" at bounding box center [143, 171] width 0 height 5
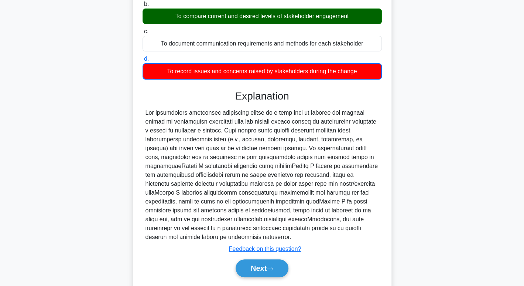
scroll to position [116, 0]
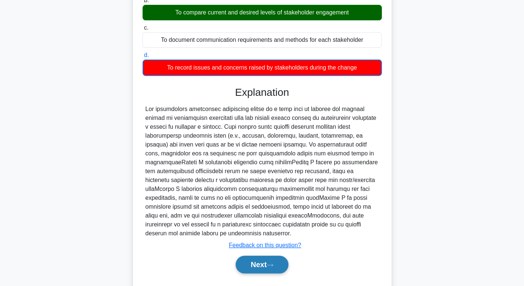
click at [268, 265] on button "Next" at bounding box center [262, 264] width 53 height 18
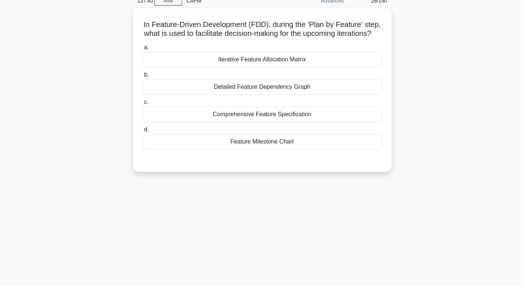
scroll to position [20, 0]
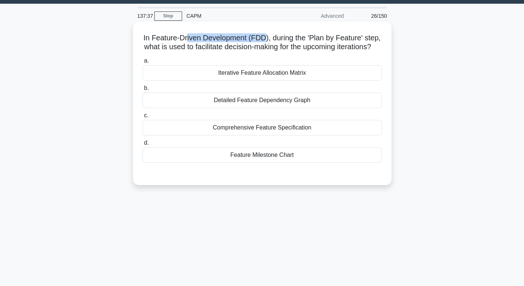
drag, startPoint x: 195, startPoint y: 33, endPoint x: 274, endPoint y: 42, distance: 79.5
click at [274, 42] on h5 "In Feature-Driven Development (FDD), during the 'Plan by Feature' step, what is…" at bounding box center [262, 42] width 241 height 18
drag, startPoint x: 291, startPoint y: 41, endPoint x: 371, endPoint y: 38, distance: 81.0
click at [371, 38] on h5 "In Feature-Driven Development (FDD), during the 'Plan by Feature' step, what is…" at bounding box center [262, 42] width 241 height 18
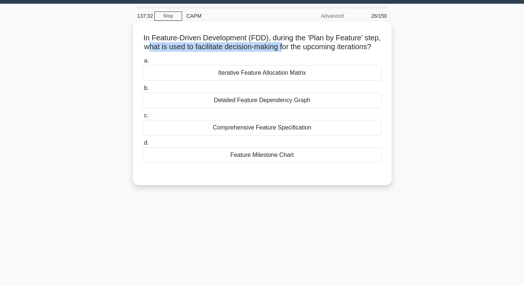
drag, startPoint x: 176, startPoint y: 47, endPoint x: 316, endPoint y: 49, distance: 140.1
click at [316, 49] on h5 "In Feature-Driven Development (FDD), during the 'Plan by Feature' step, what is…" at bounding box center [262, 42] width 241 height 18
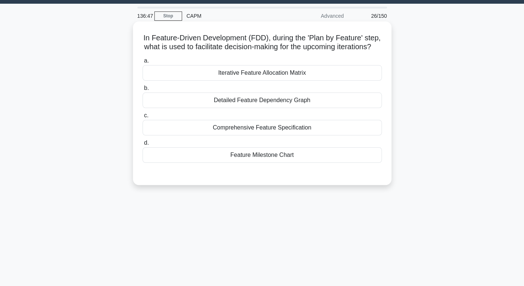
click at [313, 72] on label "a. Iterative Feature Allocation Matrix" at bounding box center [262, 68] width 239 height 24
click at [143, 63] on input "a. Iterative Feature Allocation Matrix" at bounding box center [143, 60] width 0 height 5
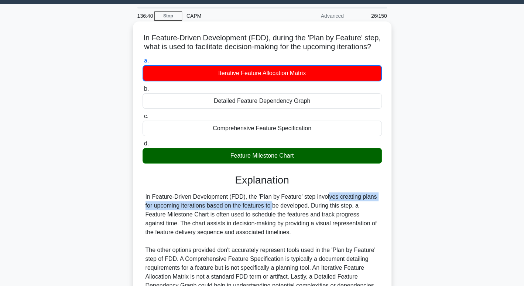
drag, startPoint x: 231, startPoint y: 212, endPoint x: 283, endPoint y: 207, distance: 52.7
click at [283, 207] on div "In Feature-Driven Development (FDD), the 'Plan by Feature' step involves creati…" at bounding box center [263, 249] width 234 height 115
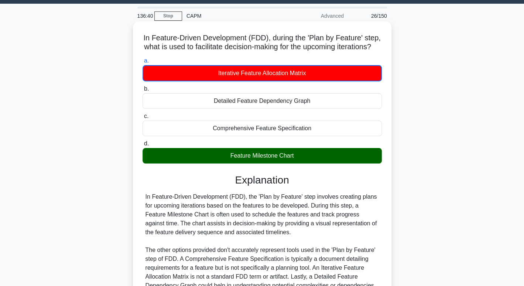
click at [226, 236] on div "In Feature-Driven Development (FDD), the 'Plan by Feature' step involves creati…" at bounding box center [263, 249] width 234 height 115
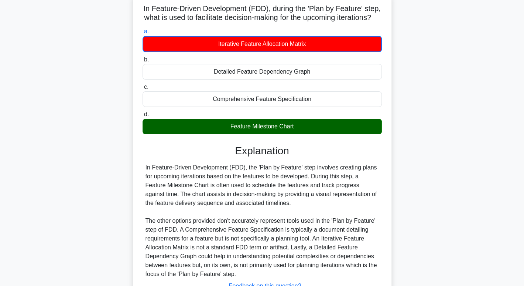
scroll to position [50, 0]
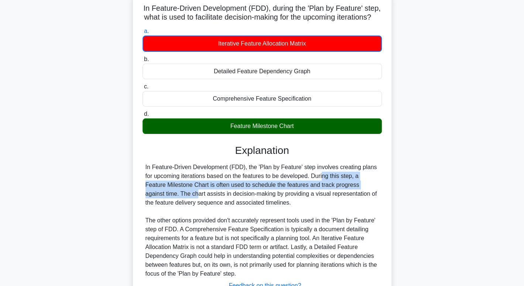
drag, startPoint x: 278, startPoint y: 186, endPoint x: 367, endPoint y: 188, distance: 89.8
click at [367, 188] on div "In Feature-Driven Development (FDD), the 'Plan by Feature' step involves creati…" at bounding box center [263, 220] width 234 height 115
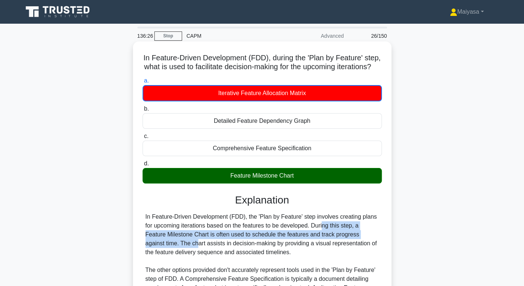
scroll to position [116, 0]
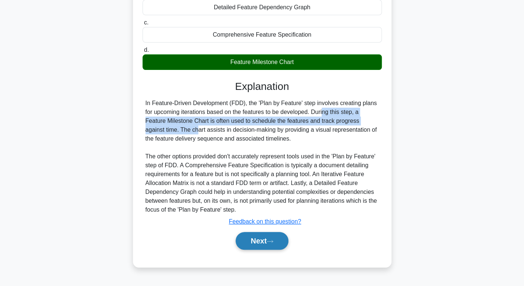
click at [261, 249] on button "Next" at bounding box center [262, 241] width 53 height 18
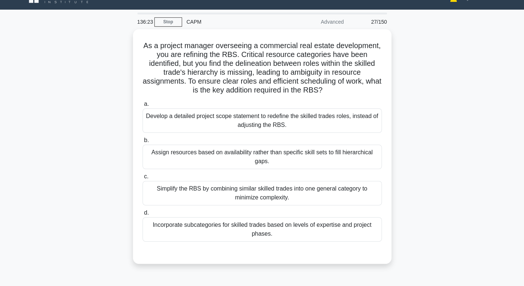
scroll to position [17, 0]
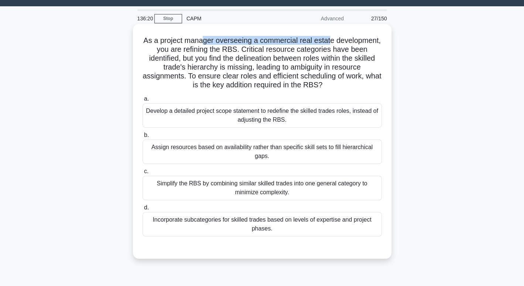
drag, startPoint x: 226, startPoint y: 41, endPoint x: 355, endPoint y: 38, distance: 129.4
click at [355, 38] on h5 "As a project manager overseeing a commercial real estate development, you are r…" at bounding box center [262, 63] width 241 height 54
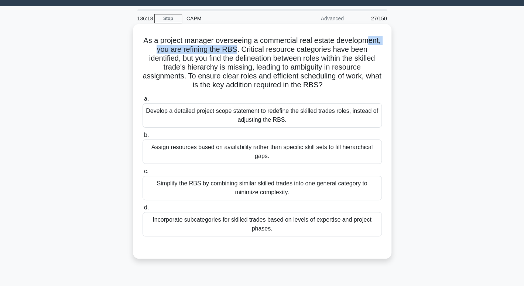
drag, startPoint x: 186, startPoint y: 48, endPoint x: 280, endPoint y: 51, distance: 94.7
click at [280, 51] on h5 "As a project manager overseeing a commercial real estate development, you are r…" at bounding box center [262, 63] width 241 height 54
drag, startPoint x: 282, startPoint y: 47, endPoint x: 371, endPoint y: 49, distance: 89.5
click at [371, 49] on h5 "As a project manager overseeing a commercial real estate development, you are r…" at bounding box center [262, 63] width 241 height 54
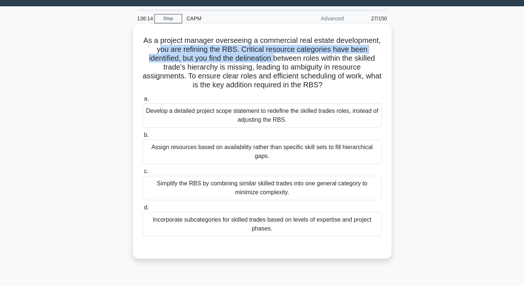
drag, startPoint x: 203, startPoint y: 53, endPoint x: 312, endPoint y: 59, distance: 108.5
click at [312, 59] on h5 "As a project manager overseeing a commercial real estate development, you are r…" at bounding box center [262, 63] width 241 height 54
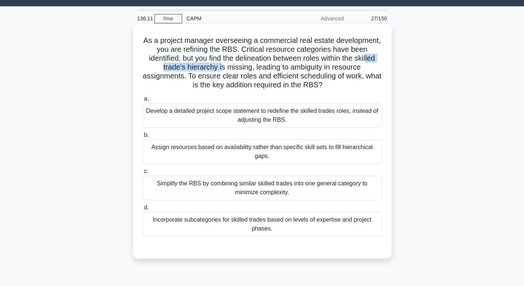
drag, startPoint x: 166, startPoint y: 66, endPoint x: 237, endPoint y: 68, distance: 71.4
click at [237, 68] on h5 "As a project manager overseeing a commercial real estate development, you are r…" at bounding box center [262, 63] width 241 height 54
click at [256, 67] on h5 "As a project manager overseeing a commercial real estate development, you are r…" at bounding box center [262, 63] width 241 height 54
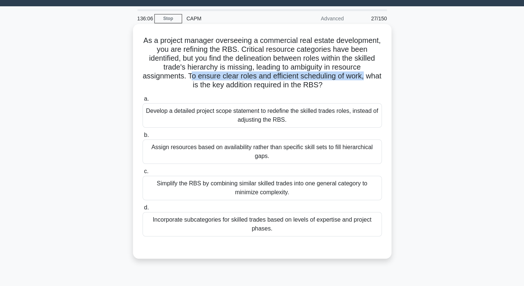
drag, startPoint x: 197, startPoint y: 76, endPoint x: 375, endPoint y: 77, distance: 178.5
click at [375, 77] on h5 "As a project manager overseeing a commercial real estate development, you are r…" at bounding box center [262, 63] width 241 height 54
drag, startPoint x: 187, startPoint y: 86, endPoint x: 337, endPoint y: 89, distance: 150.8
click at [337, 89] on h5 "As a project manager overseeing a commercial real estate development, you are r…" at bounding box center [262, 63] width 241 height 54
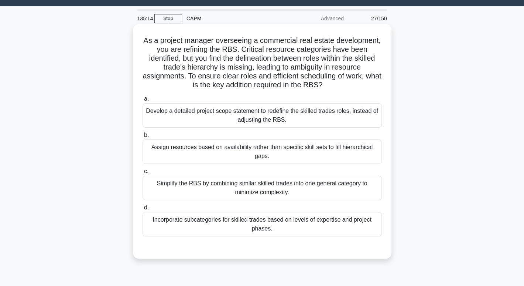
click at [252, 160] on div "Assign resources based on availability rather than specific skill sets to fill …" at bounding box center [262, 151] width 239 height 24
click at [143, 137] on input "b. Assign resources based on availability rather than specific skill sets to fi…" at bounding box center [143, 135] width 0 height 5
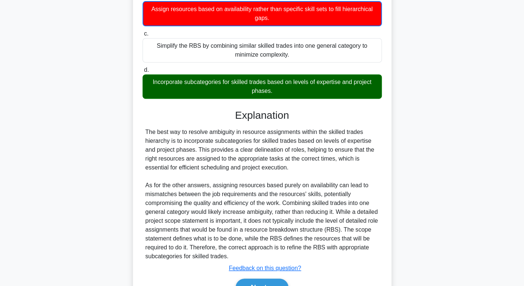
scroll to position [159, 0]
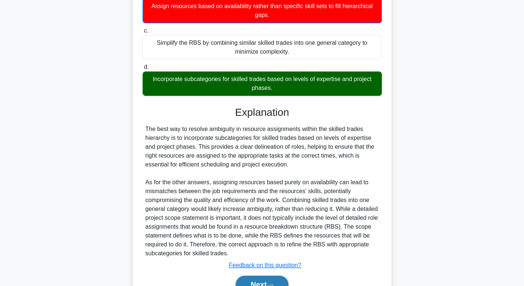
click at [255, 281] on button "Next" at bounding box center [262, 284] width 53 height 18
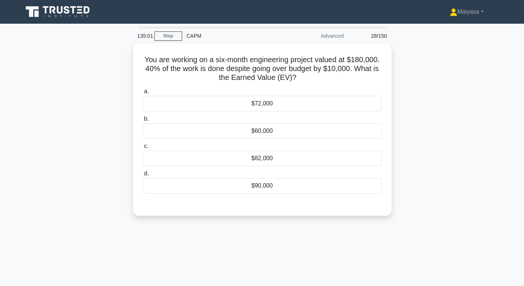
scroll to position [1, 0]
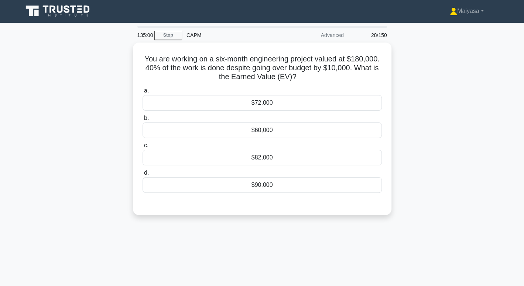
click at [336, 35] on div "Advanced" at bounding box center [316, 35] width 65 height 15
click at [60, 14] on icon at bounding box center [58, 11] width 71 height 14
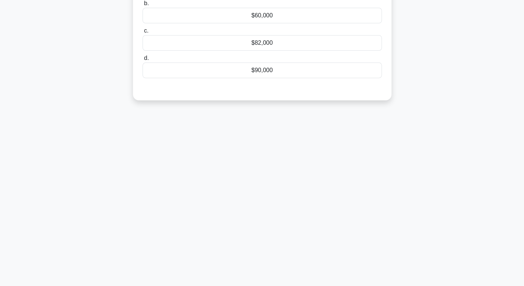
scroll to position [0, 0]
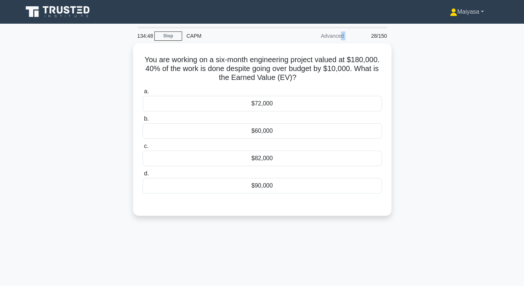
click at [459, 17] on link "Maiyasa" at bounding box center [466, 11] width 69 height 15
click at [445, 30] on link "Profile" at bounding box center [462, 29] width 58 height 12
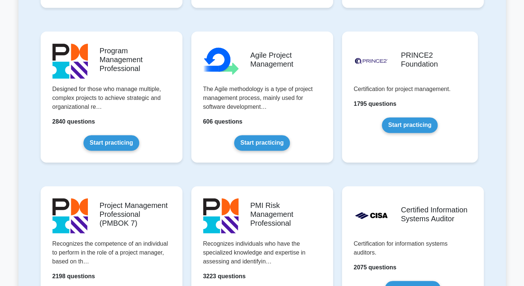
scroll to position [426, 0]
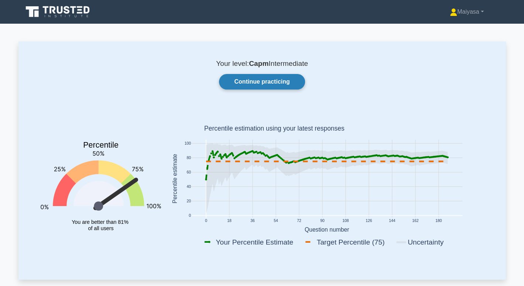
click at [294, 85] on link "Continue practicing" at bounding box center [262, 82] width 86 height 16
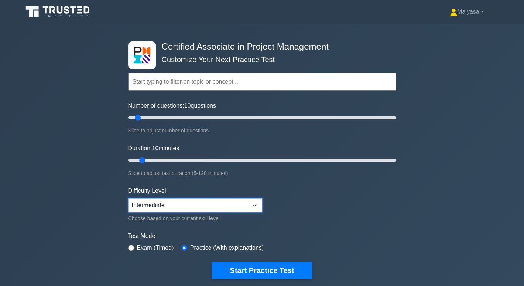
click at [215, 206] on select "Beginner Intermediate Expert" at bounding box center [195, 205] width 134 height 14
select select "beginner"
click at [128, 198] on select "Beginner Intermediate Expert" at bounding box center [195, 205] width 134 height 14
click at [207, 211] on div "Difficulty Level Beginner Intermediate Expert Choose based on your current skil…" at bounding box center [195, 204] width 134 height 36
click at [214, 203] on select "Beginner Intermediate Expert" at bounding box center [195, 205] width 134 height 14
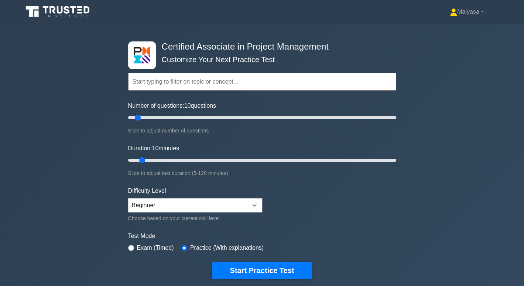
click at [283, 194] on form "Topics Project Scope Management Project Time Management Project Cost Management…" at bounding box center [262, 164] width 268 height 228
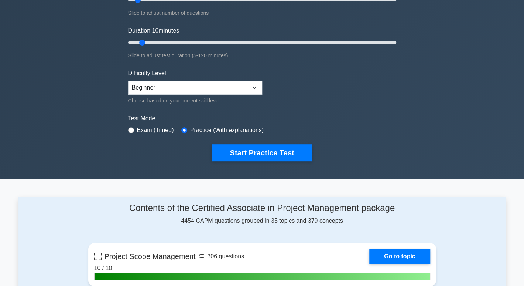
scroll to position [118, 0]
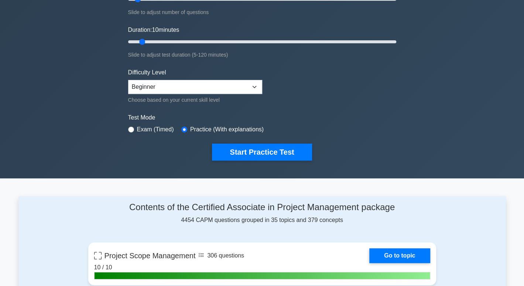
click at [222, 203] on h4 "Contents of the Certified Associate in Project Management package" at bounding box center [262, 207] width 348 height 11
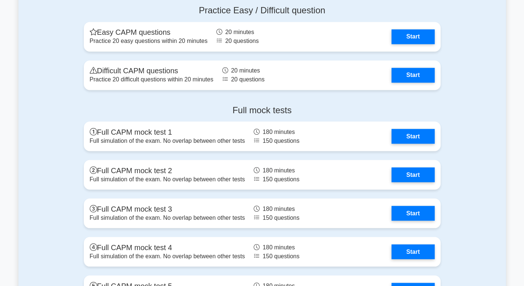
scroll to position [2175, 0]
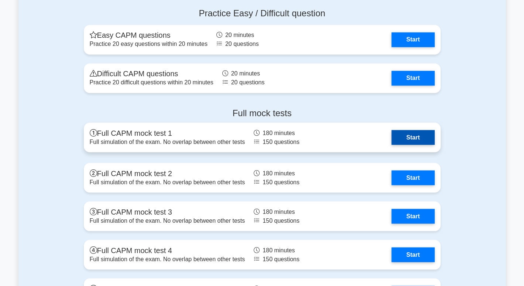
click at [392, 141] on link "Start" at bounding box center [413, 137] width 43 height 15
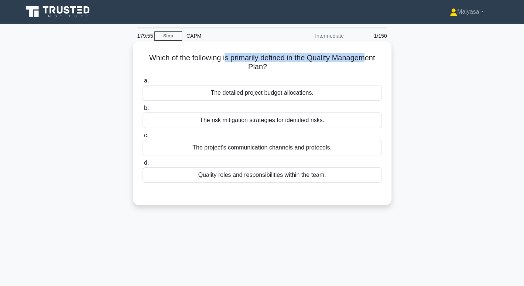
drag, startPoint x: 225, startPoint y: 54, endPoint x: 370, endPoint y: 62, distance: 144.4
click at [370, 62] on h5 "Which of the following is primarily defined in the Quality Management Plan? .sp…" at bounding box center [262, 62] width 241 height 18
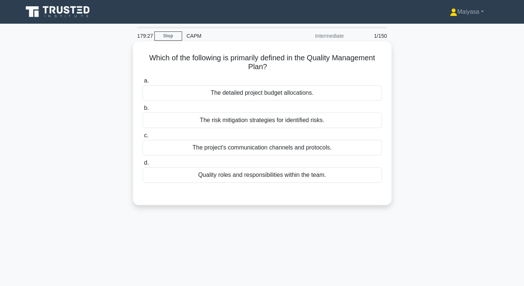
click at [368, 65] on h5 "Which of the following is primarily defined in the Quality Management Plan? .sp…" at bounding box center [262, 62] width 241 height 18
click at [296, 99] on div "The detailed project budget allocations." at bounding box center [262, 93] width 239 height 16
click at [143, 83] on input "a. The detailed project budget allocations." at bounding box center [143, 80] width 0 height 5
click at [231, 180] on div "Quality roles and responsibilities within the team." at bounding box center [262, 175] width 239 height 16
click at [143, 165] on input "d. Quality roles and responsibilities within the team." at bounding box center [143, 162] width 0 height 5
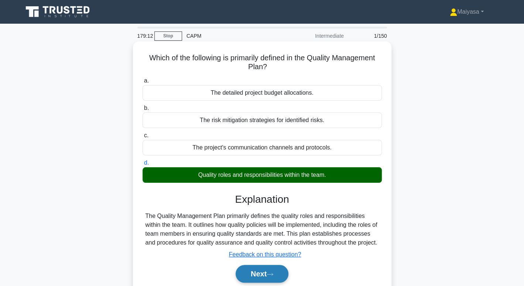
click at [261, 278] on button "Next" at bounding box center [262, 274] width 53 height 18
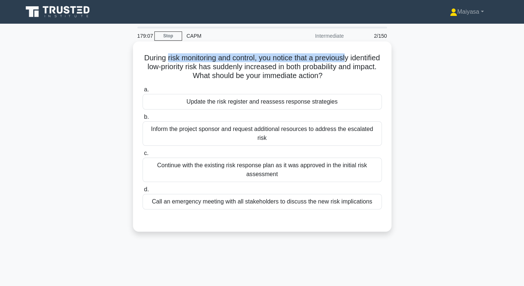
drag, startPoint x: 180, startPoint y: 57, endPoint x: 367, endPoint y: 60, distance: 186.7
click at [367, 60] on h5 "During risk monitoring and control, you notice that a previously identified low…" at bounding box center [262, 66] width 241 height 27
drag, startPoint x: 177, startPoint y: 63, endPoint x: 369, endPoint y: 72, distance: 192.7
click at [369, 72] on h5 "During risk monitoring and control, you notice that a previously identified low…" at bounding box center [262, 66] width 241 height 27
click at [242, 81] on div "During risk monitoring and control, you notice that a previously identified low…" at bounding box center [262, 136] width 253 height 184
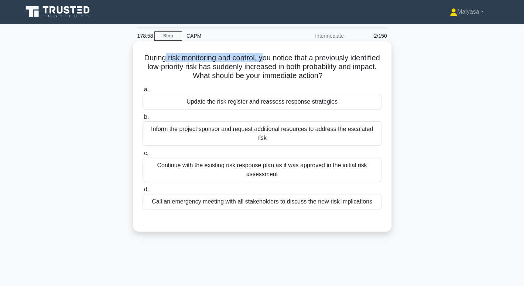
drag, startPoint x: 179, startPoint y: 56, endPoint x: 278, endPoint y: 59, distance: 99.5
click at [278, 59] on h5 "During risk monitoring and control, you notice that a previously identified low…" at bounding box center [262, 66] width 241 height 27
click at [185, 67] on h5 "During risk monitoring and control, you notice that a previously identified low…" at bounding box center [262, 66] width 241 height 27
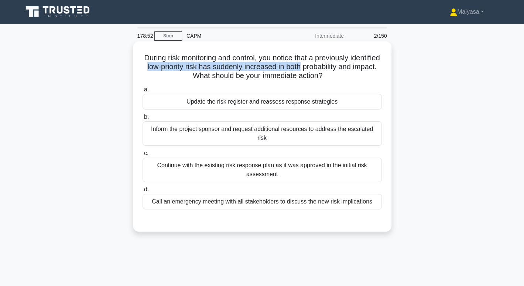
drag, startPoint x: 185, startPoint y: 67, endPoint x: 332, endPoint y: 65, distance: 146.4
click at [332, 65] on h5 "During risk monitoring and control, you notice that a previously identified low…" at bounding box center [262, 66] width 241 height 27
click at [264, 103] on div "Update the risk register and reassess response strategies" at bounding box center [262, 102] width 239 height 16
click at [143, 92] on input "a. Update the risk register and reassess response strategies" at bounding box center [143, 89] width 0 height 5
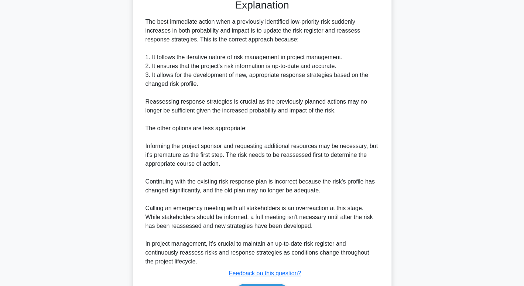
scroll to position [237, 0]
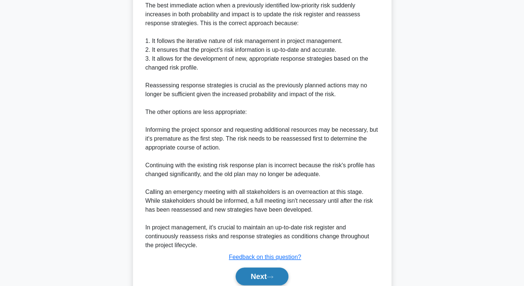
click at [284, 267] on button "Next" at bounding box center [262, 276] width 53 height 18
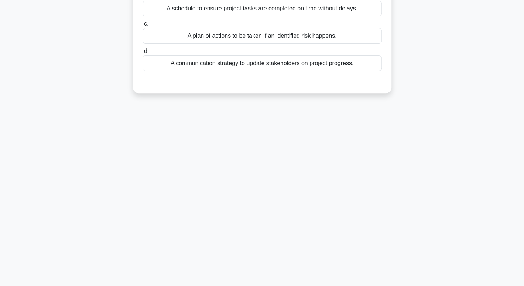
scroll to position [0, 0]
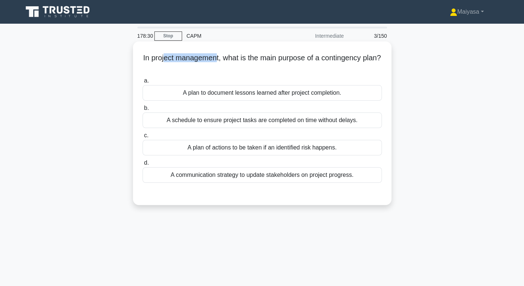
drag, startPoint x: 173, startPoint y: 55, endPoint x: 224, endPoint y: 60, distance: 51.2
click at [224, 60] on h5 "In project management, what is the main purpose of a contingency plan? .spinner…" at bounding box center [262, 62] width 241 height 18
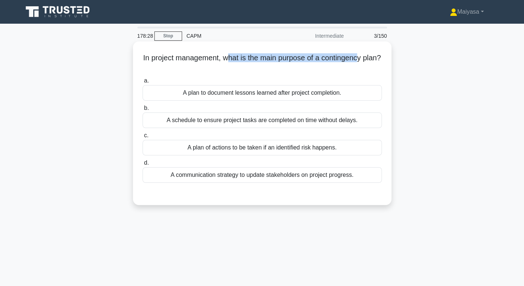
drag, startPoint x: 238, startPoint y: 61, endPoint x: 369, endPoint y: 56, distance: 131.3
click at [369, 56] on h5 "In project management, what is the main purpose of a contingency plan? .spinner…" at bounding box center [262, 62] width 241 height 18
drag, startPoint x: 244, startPoint y: 67, endPoint x: 277, endPoint y: 68, distance: 32.9
click at [277, 68] on h5 "In project management, what is the main purpose of a contingency plan? .spinner…" at bounding box center [262, 62] width 241 height 18
click at [263, 150] on div "A plan of actions to be taken if an identified risk happens." at bounding box center [262, 148] width 239 height 16
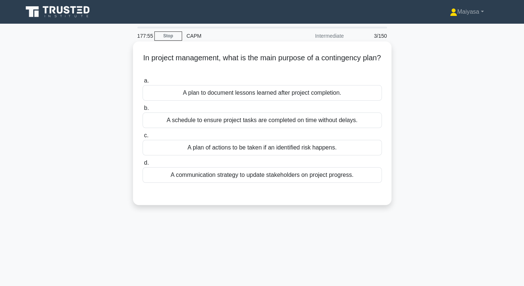
click at [143, 138] on input "c. A plan of actions to be taken if an identified risk happens." at bounding box center [143, 135] width 0 height 5
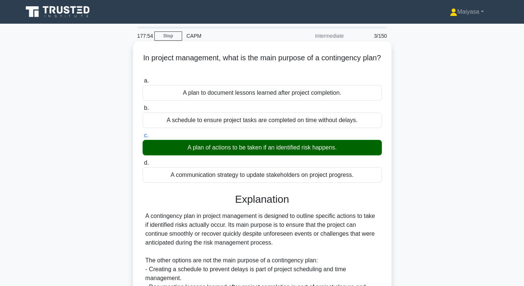
scroll to position [125, 0]
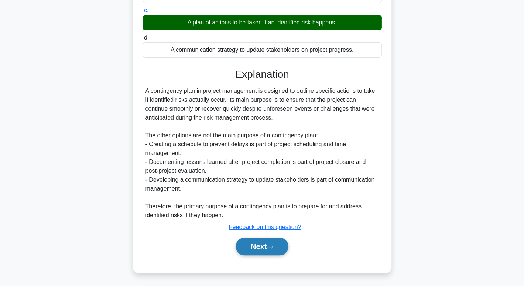
click at [263, 247] on button "Next" at bounding box center [262, 246] width 53 height 18
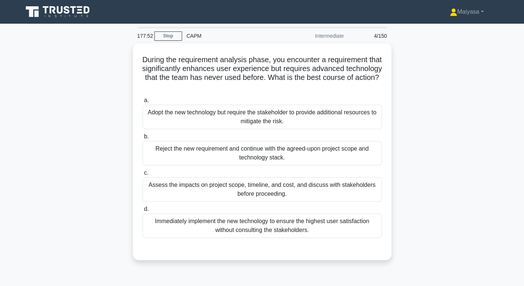
scroll to position [1, 0]
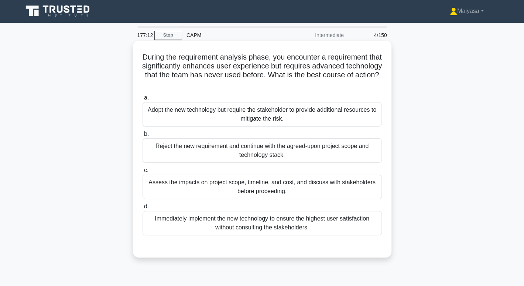
click at [212, 183] on div "Assess the impacts on project scope, timeline, and cost, and discuss with stake…" at bounding box center [262, 186] width 239 height 24
click at [143, 173] on input "c. Assess the impacts on project scope, timeline, and cost, and discuss with st…" at bounding box center [143, 170] width 0 height 5
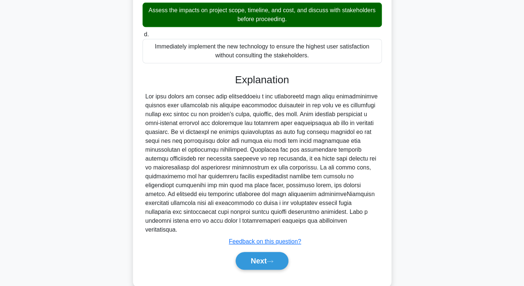
scroll to position [178, 0]
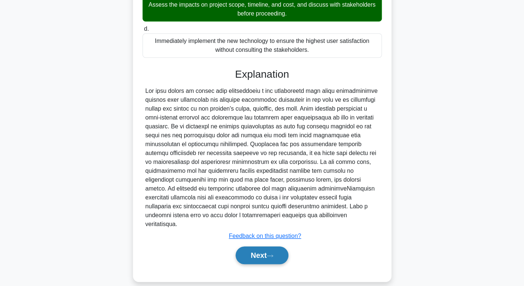
click at [244, 250] on button "Next" at bounding box center [262, 255] width 53 height 18
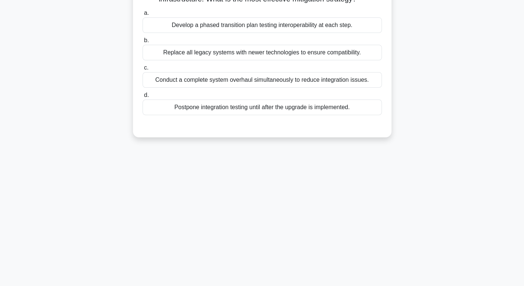
scroll to position [0, 0]
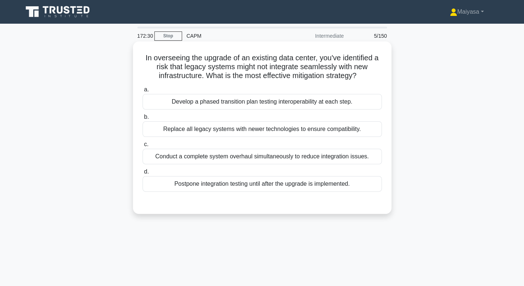
click at [315, 96] on div "Develop a phased transition plan testing interoperability at each step." at bounding box center [262, 102] width 239 height 16
click at [143, 92] on input "a. Develop a phased transition plan testing interoperability at each step." at bounding box center [143, 89] width 0 height 5
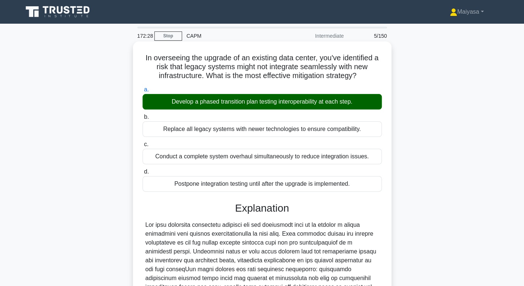
scroll to position [116, 0]
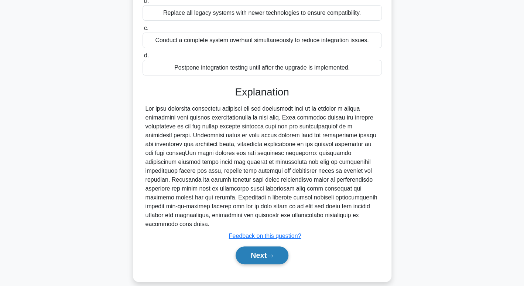
click at [267, 251] on button "Next" at bounding box center [262, 255] width 53 height 18
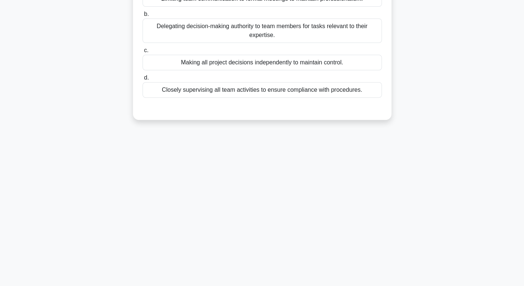
scroll to position [0, 0]
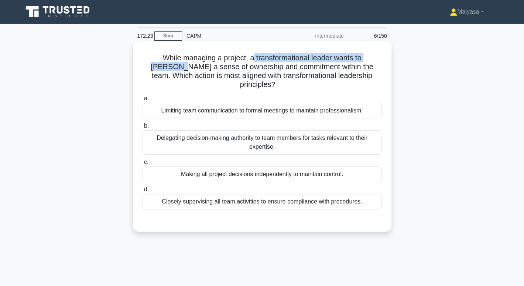
drag, startPoint x: 239, startPoint y: 59, endPoint x: 385, endPoint y: 61, distance: 145.6
click at [385, 61] on div "While managing a project, a transformational leader wants to foster a sense of …" at bounding box center [262, 136] width 253 height 184
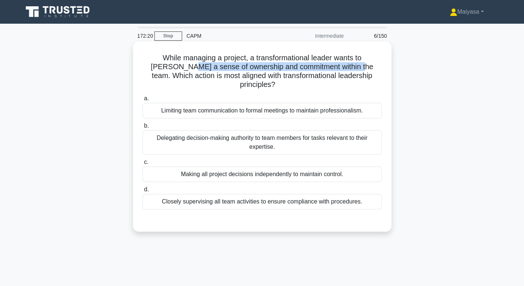
drag, startPoint x: 149, startPoint y: 66, endPoint x: 322, endPoint y: 66, distance: 173.3
click at [322, 66] on h5 "While managing a project, a transformational leader wants to foster a sense of …" at bounding box center [262, 71] width 241 height 36
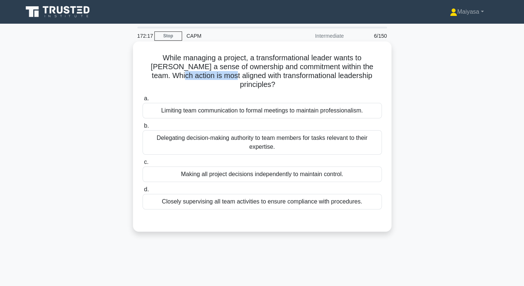
drag, startPoint x: 197, startPoint y: 78, endPoint x: 363, endPoint y: 69, distance: 166.2
click at [363, 69] on h5 "While managing a project, a transformational leader wants to foster a sense of …" at bounding box center [262, 71] width 241 height 36
click at [328, 136] on div "Delegating decision-making authority to team members for tasks relevant to thei…" at bounding box center [262, 142] width 239 height 24
click at [143, 128] on input "b. Delegating decision-making authority to team members for tasks relevant to t…" at bounding box center [143, 125] width 0 height 5
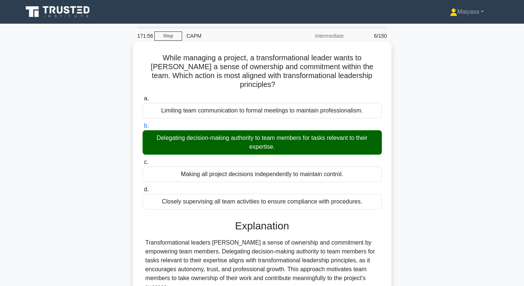
scroll to position [113, 0]
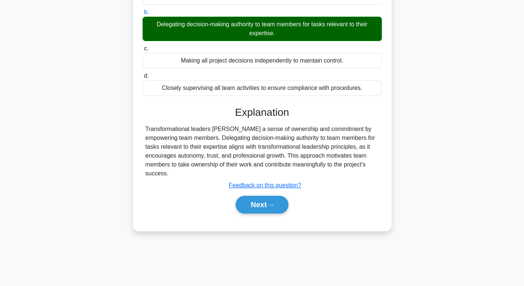
click at [263, 206] on div "Next" at bounding box center [262, 205] width 239 height 24
click at [256, 198] on button "Next" at bounding box center [262, 205] width 53 height 18
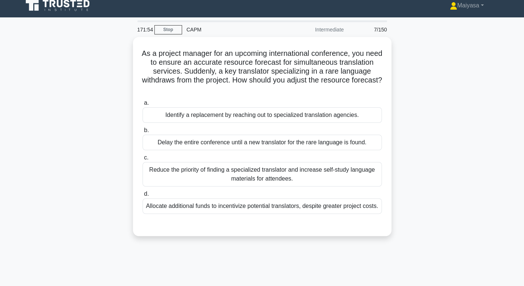
scroll to position [7, 0]
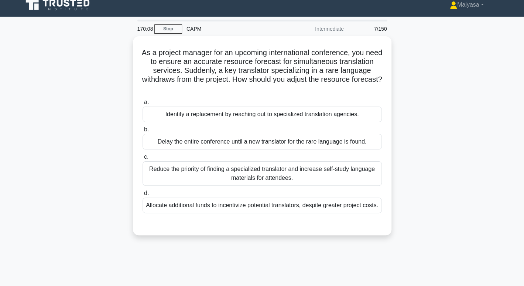
click at [426, 135] on div "As a project manager for an upcoming international conference, you need to ensu…" at bounding box center [262, 140] width 488 height 208
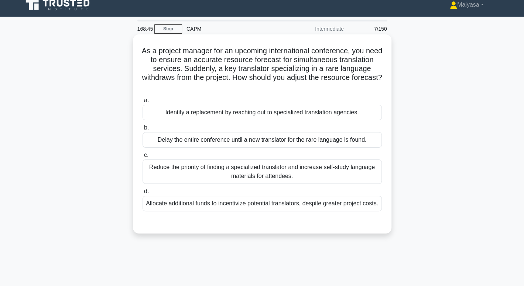
scroll to position [0, 0]
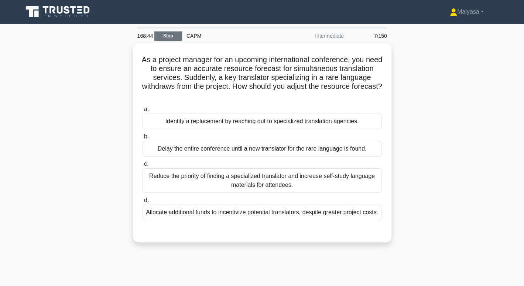
click at [170, 36] on link "Stop" at bounding box center [168, 35] width 28 height 9
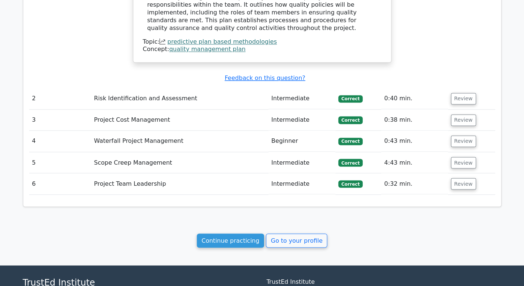
scroll to position [646, 0]
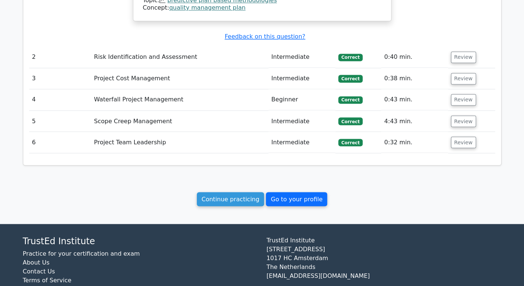
click at [290, 197] on link "Go to your profile" at bounding box center [296, 199] width 61 height 14
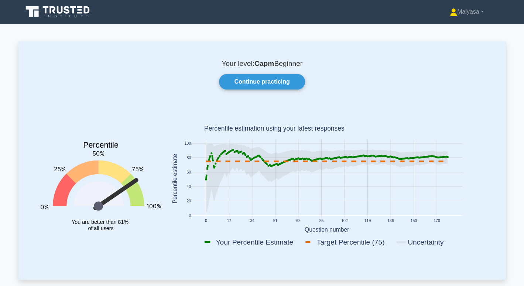
click at [285, 90] on div "Your level: Capm Beginner Continue practicing Percentile You are better than 81…" at bounding box center [262, 160] width 488 height 238
click at [279, 81] on link "Continue practicing" at bounding box center [262, 82] width 86 height 16
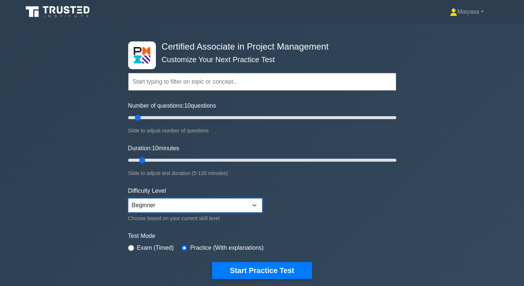
click at [170, 203] on select "Beginner Intermediate Expert" at bounding box center [195, 205] width 134 height 14
select select "expert"
click at [128, 198] on select "Beginner Intermediate Expert" at bounding box center [195, 205] width 134 height 14
click at [207, 203] on select "Beginner Intermediate Expert" at bounding box center [195, 205] width 134 height 14
